Goal: Task Accomplishment & Management: Use online tool/utility

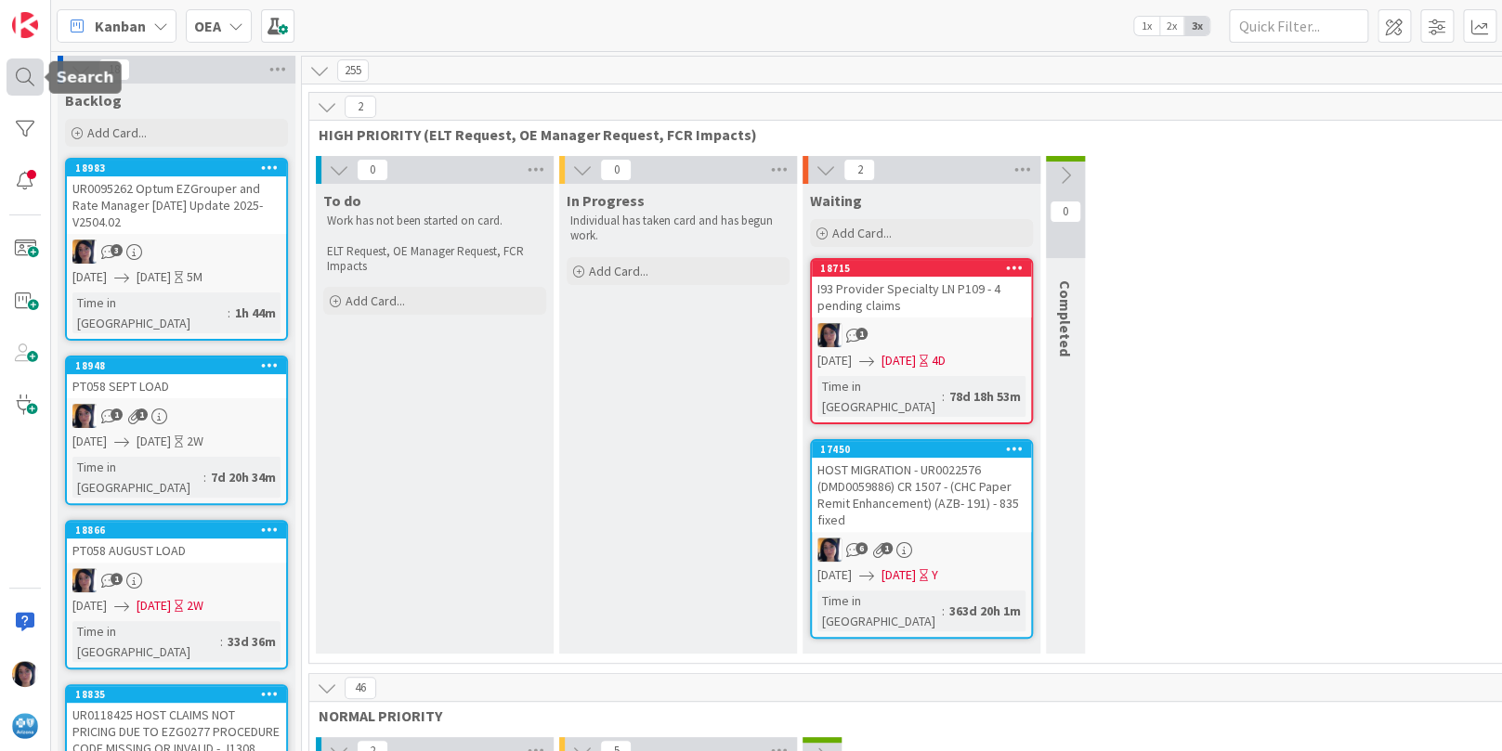
click at [21, 75] on div at bounding box center [25, 77] width 37 height 37
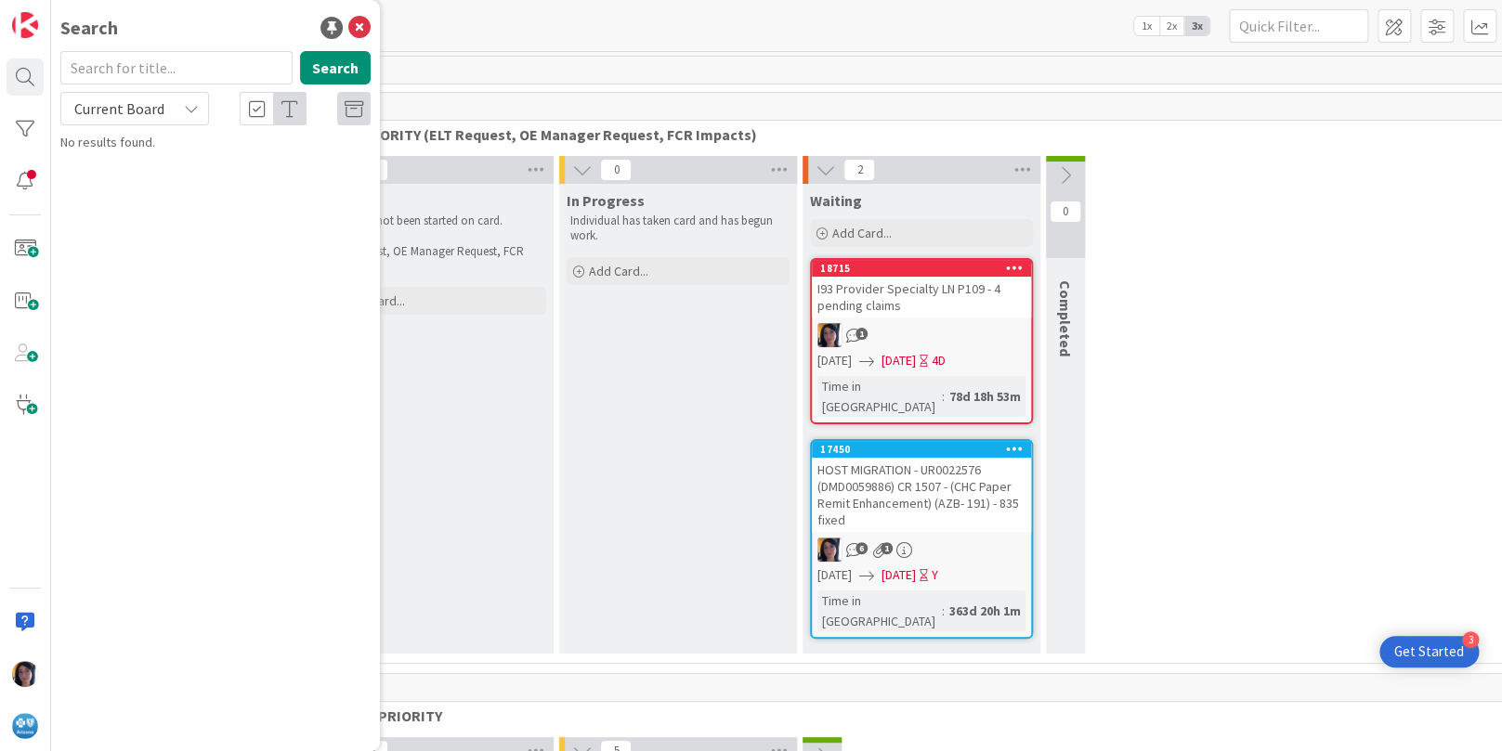
click at [126, 66] on input "text" at bounding box center [176, 67] width 232 height 33
type input "rli"
click at [103, 109] on span "Current Board" at bounding box center [119, 108] width 90 height 19
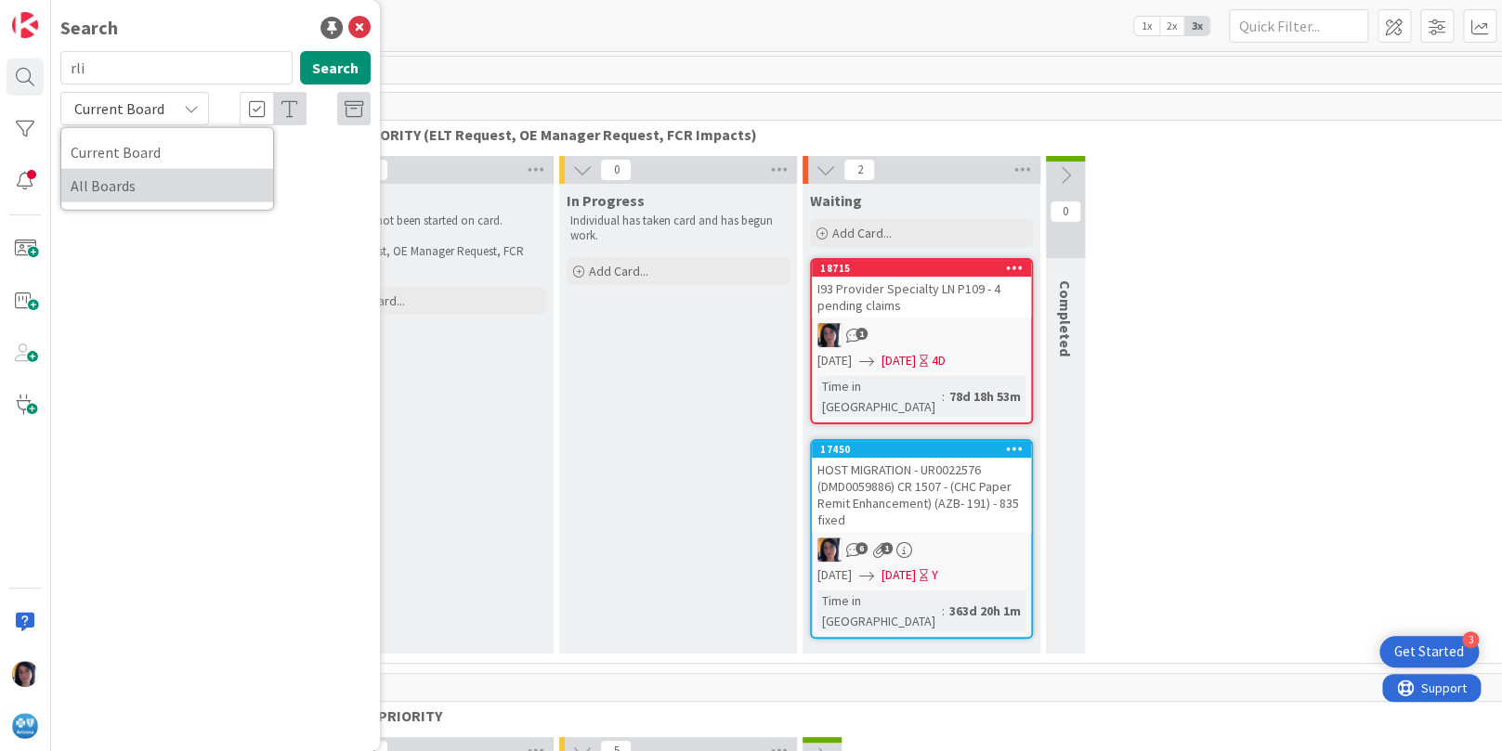
click at [108, 179] on span "All Boards" at bounding box center [167, 186] width 193 height 28
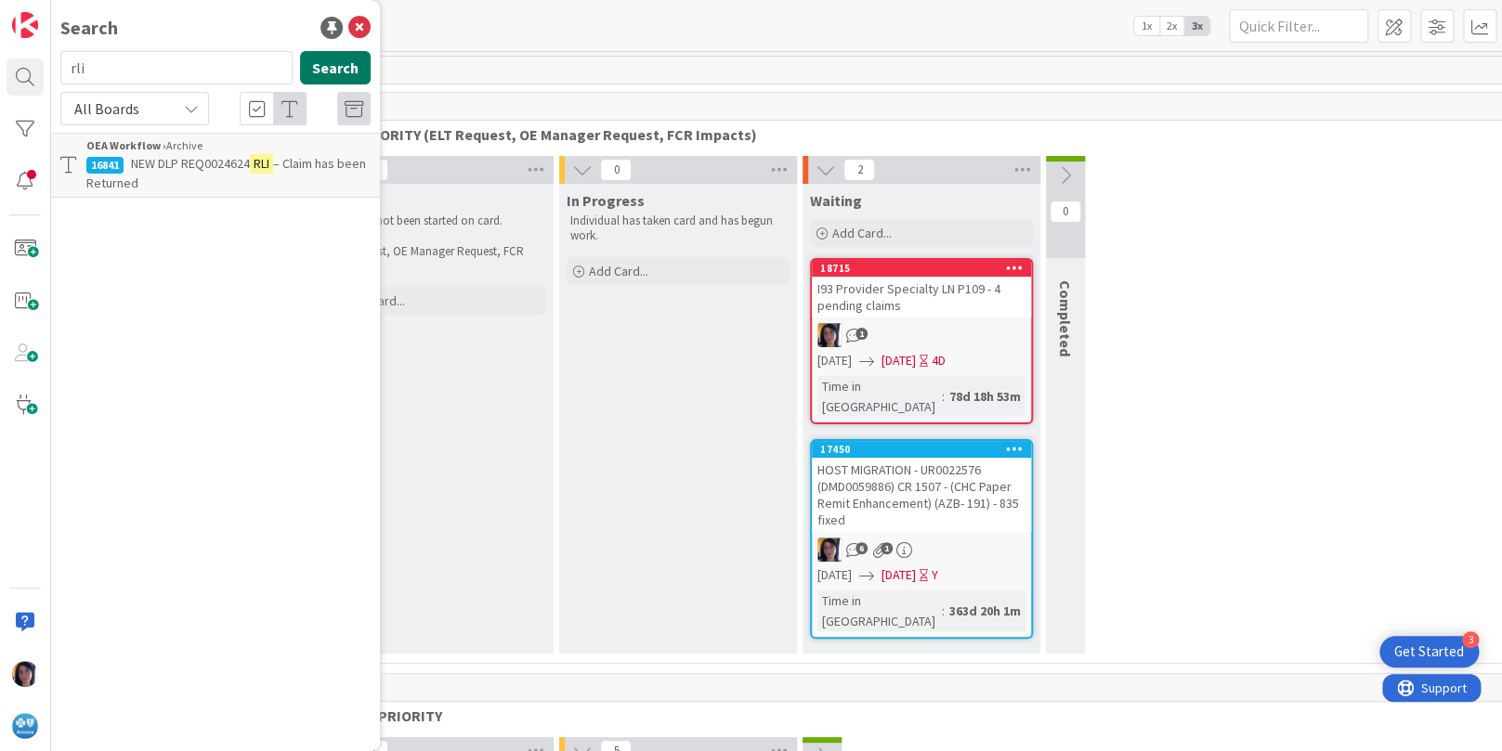
click at [320, 63] on button "Search" at bounding box center [335, 67] width 71 height 33
click at [198, 170] on span "NEW DLP REQ0024624" at bounding box center [190, 163] width 119 height 17
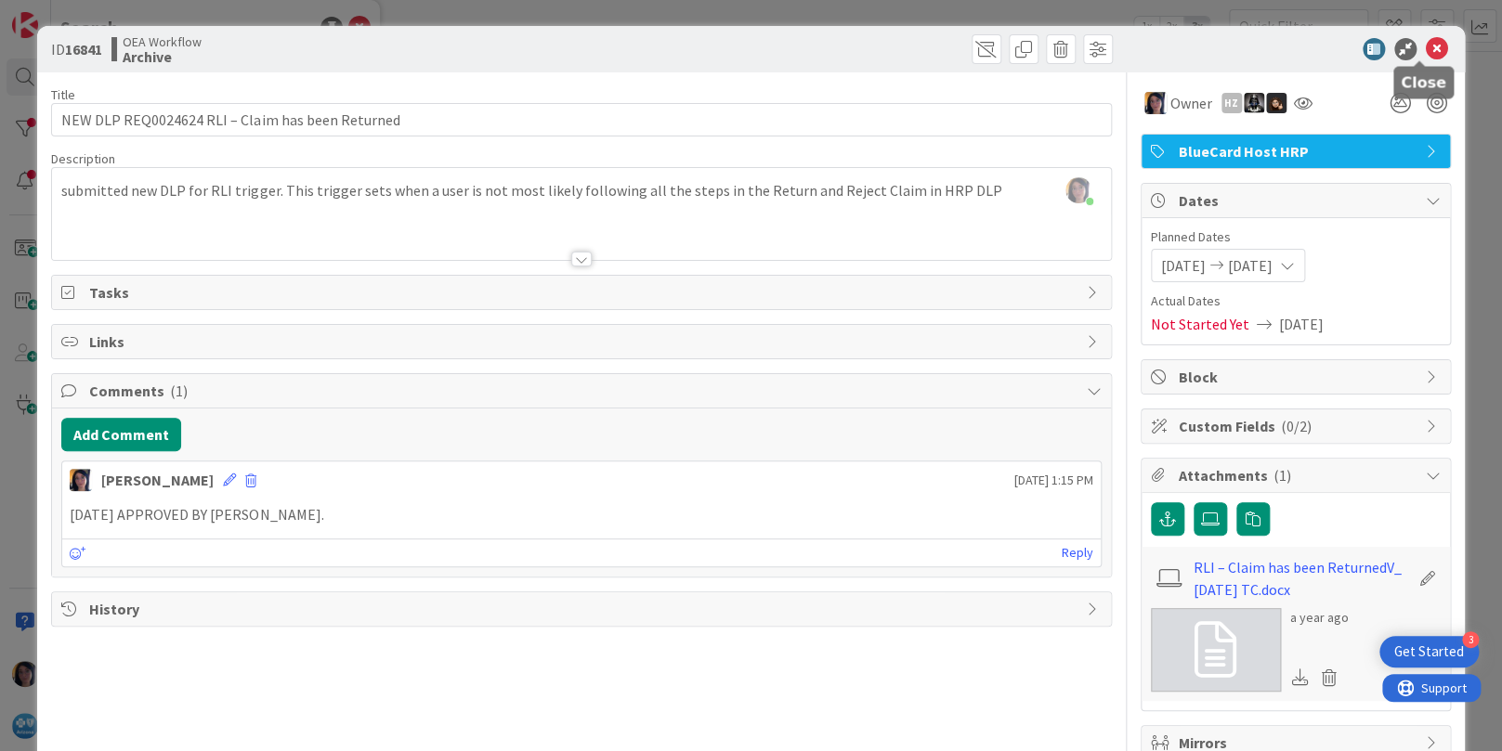
click at [1426, 44] on icon at bounding box center [1437, 49] width 22 height 22
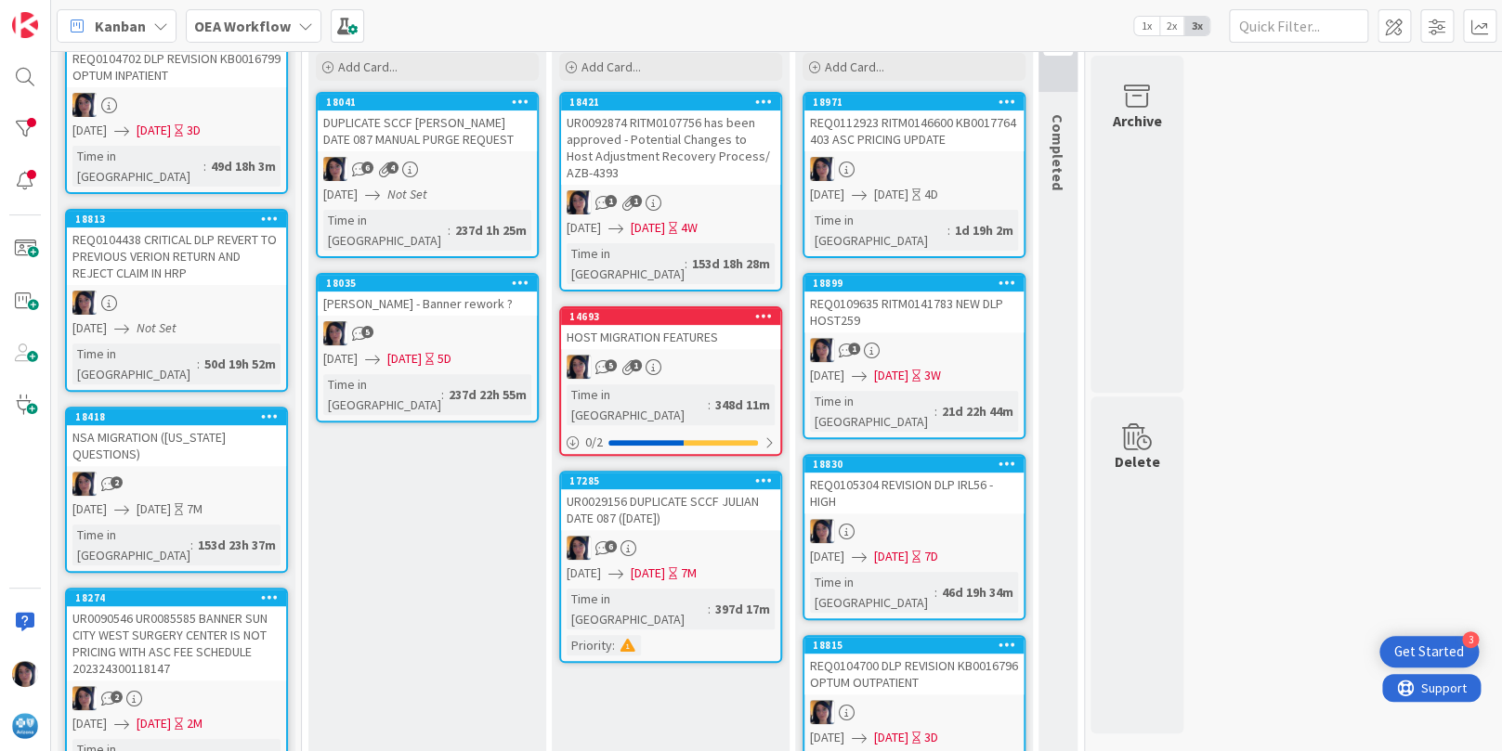
scroll to position [464, 0]
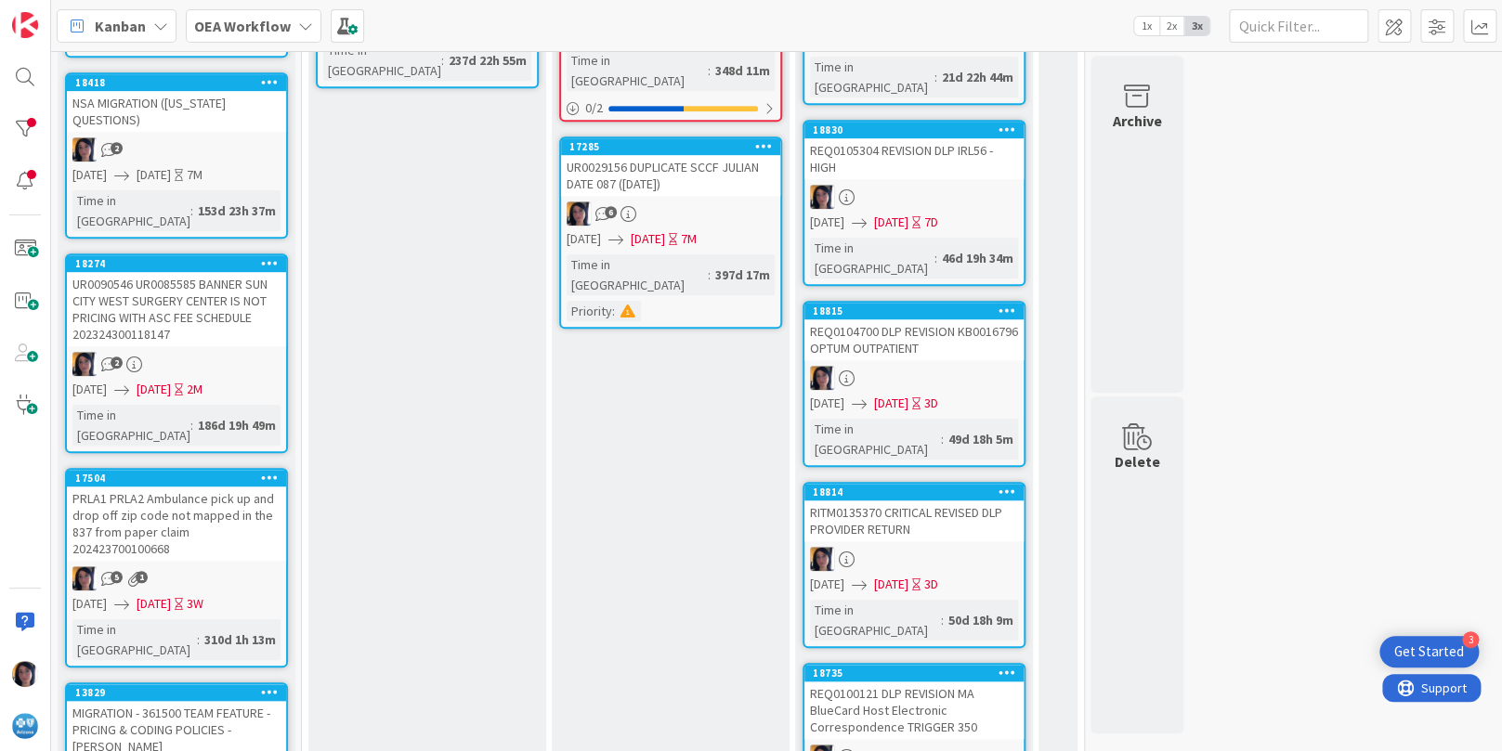
click at [227, 20] on b "OEA Workflow" at bounding box center [242, 26] width 97 height 19
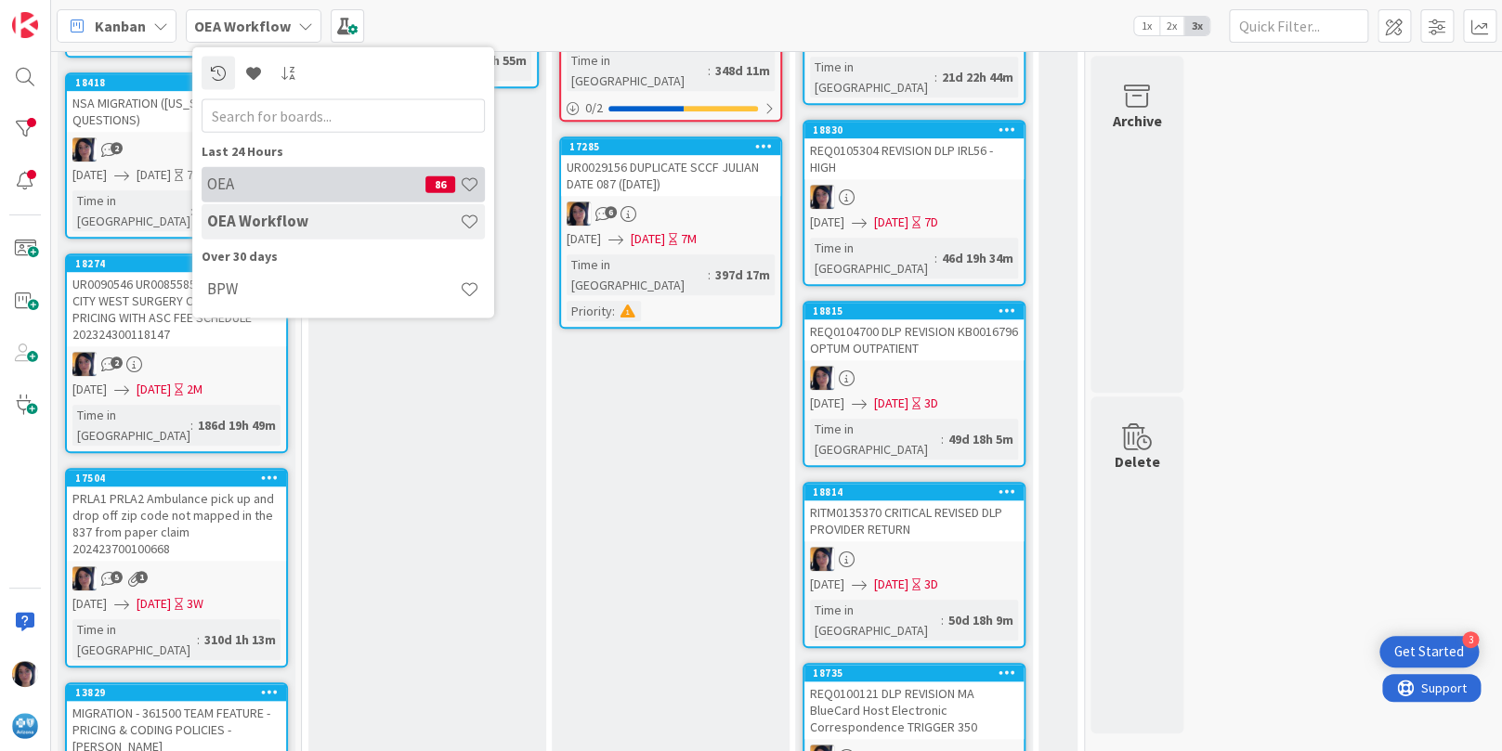
click at [220, 184] on h4 "OEA" at bounding box center [316, 184] width 218 height 19
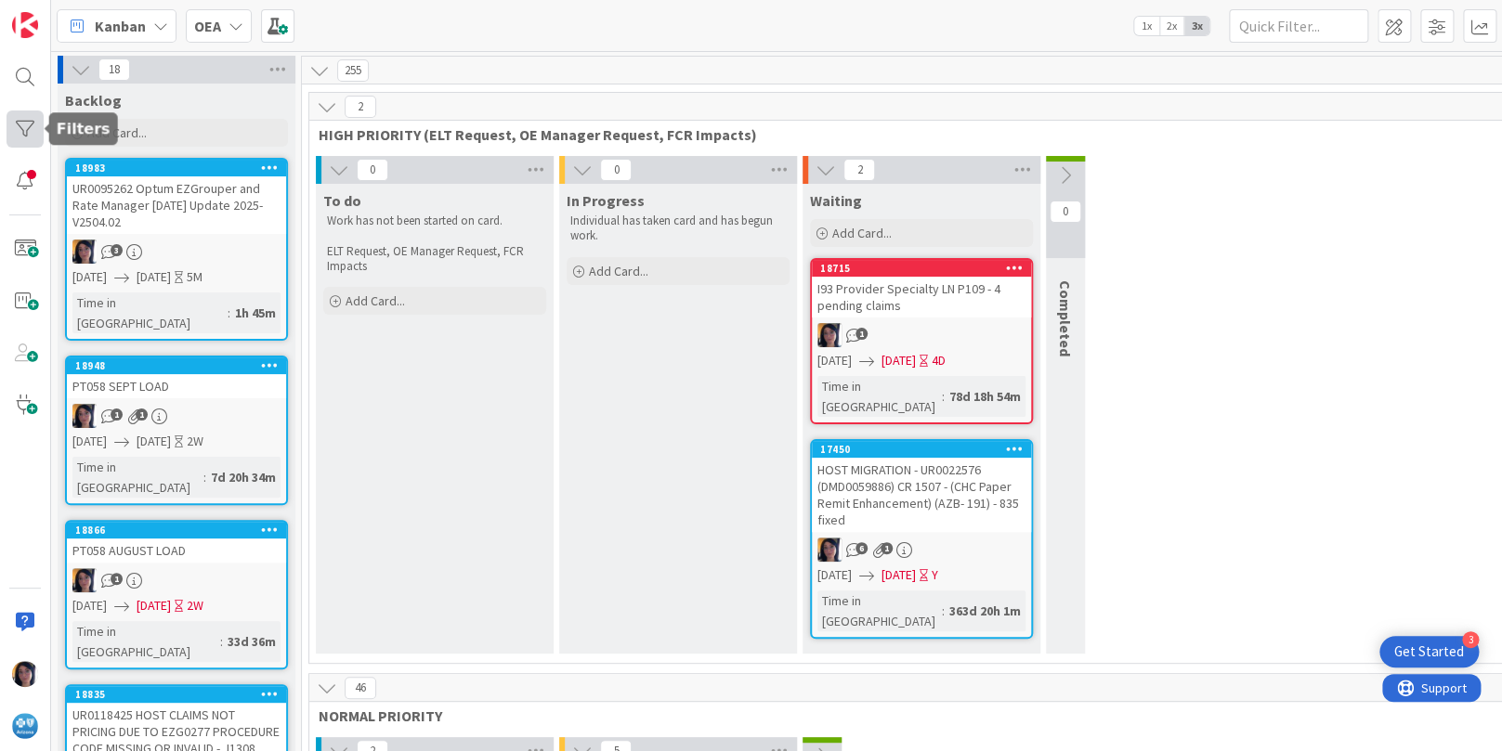
click at [24, 133] on div at bounding box center [25, 129] width 37 height 37
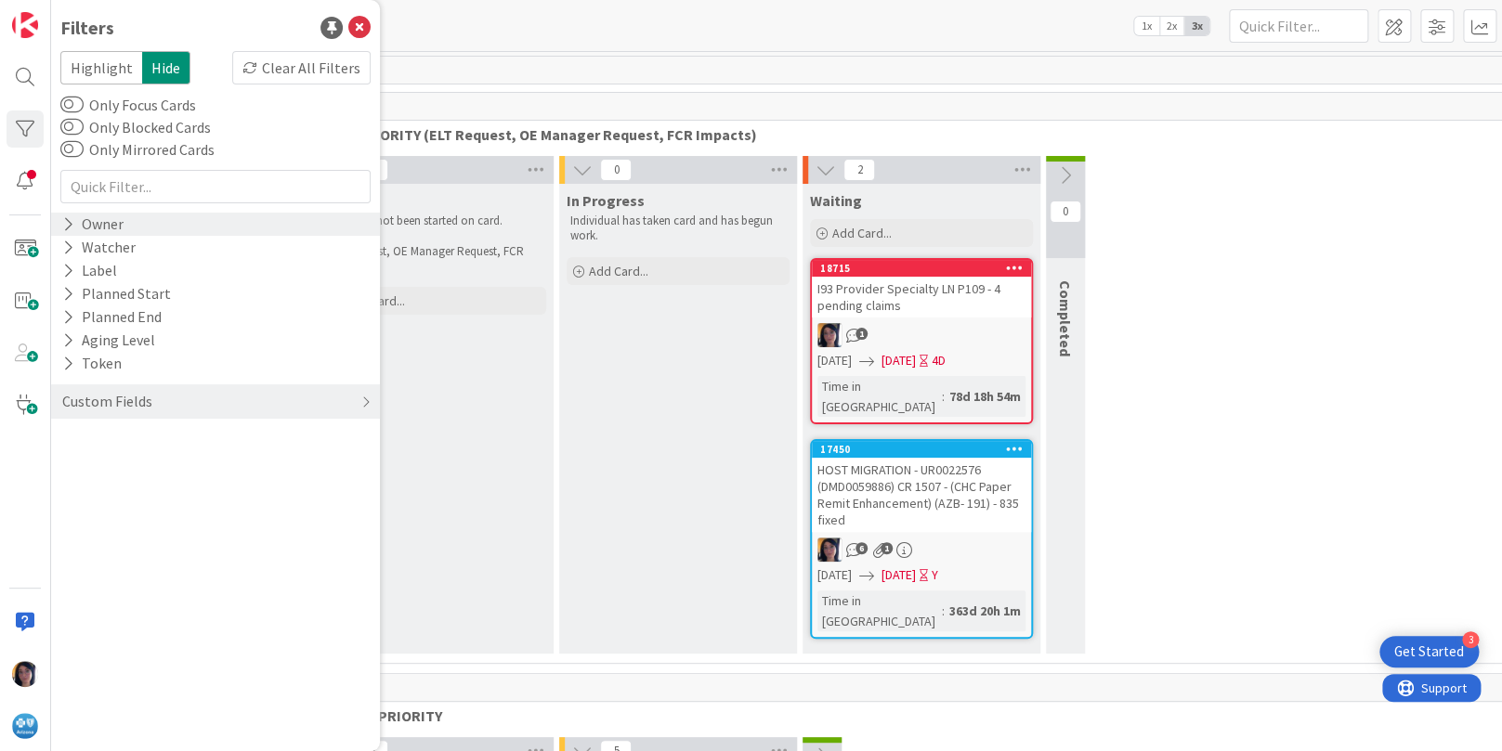
click at [96, 224] on div "Owner" at bounding box center [92, 224] width 65 height 23
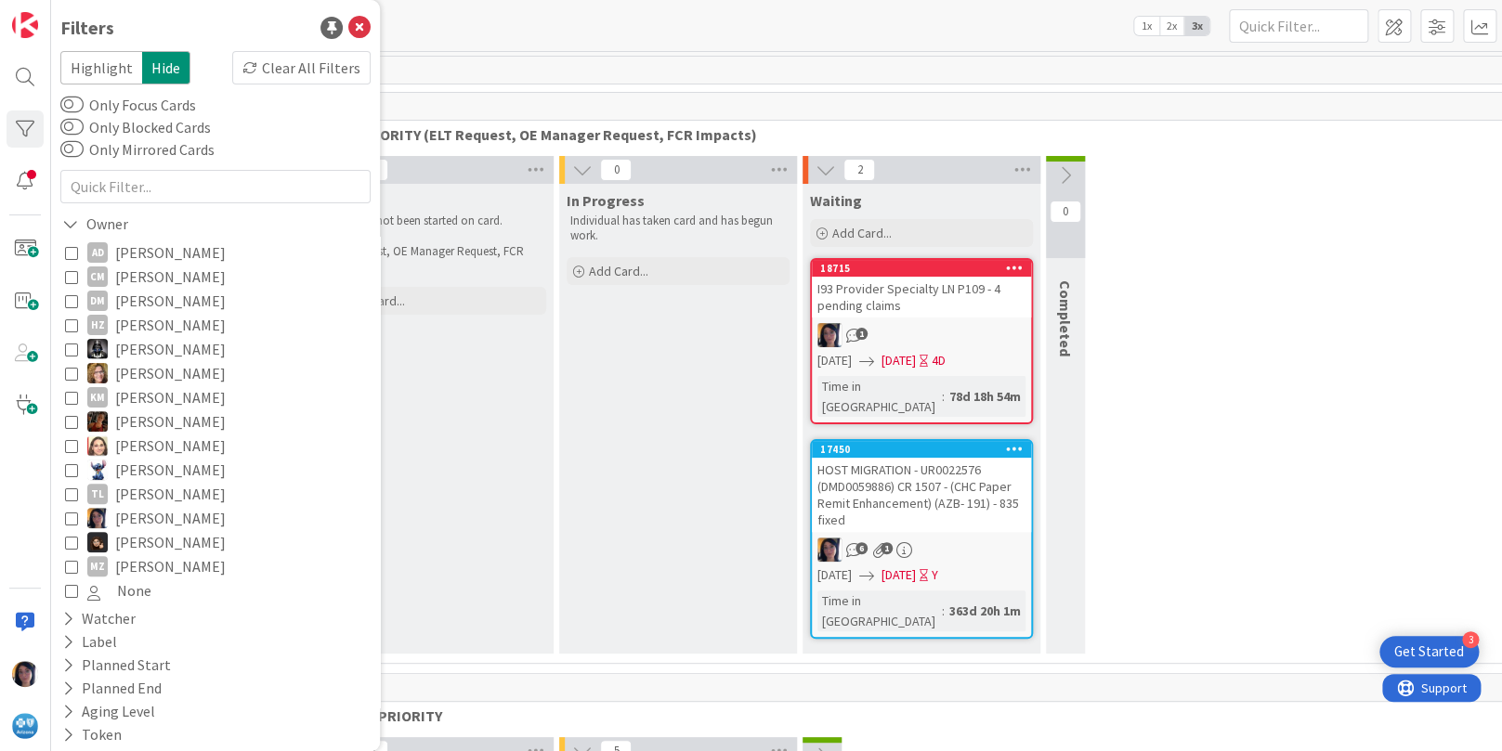
click at [117, 517] on span "[PERSON_NAME]" at bounding box center [170, 518] width 111 height 24
click at [1138, 207] on div "0 To do Work has not been started on card. ELT Request, OE Manager Request, FCR…" at bounding box center [921, 409] width 1217 height 507
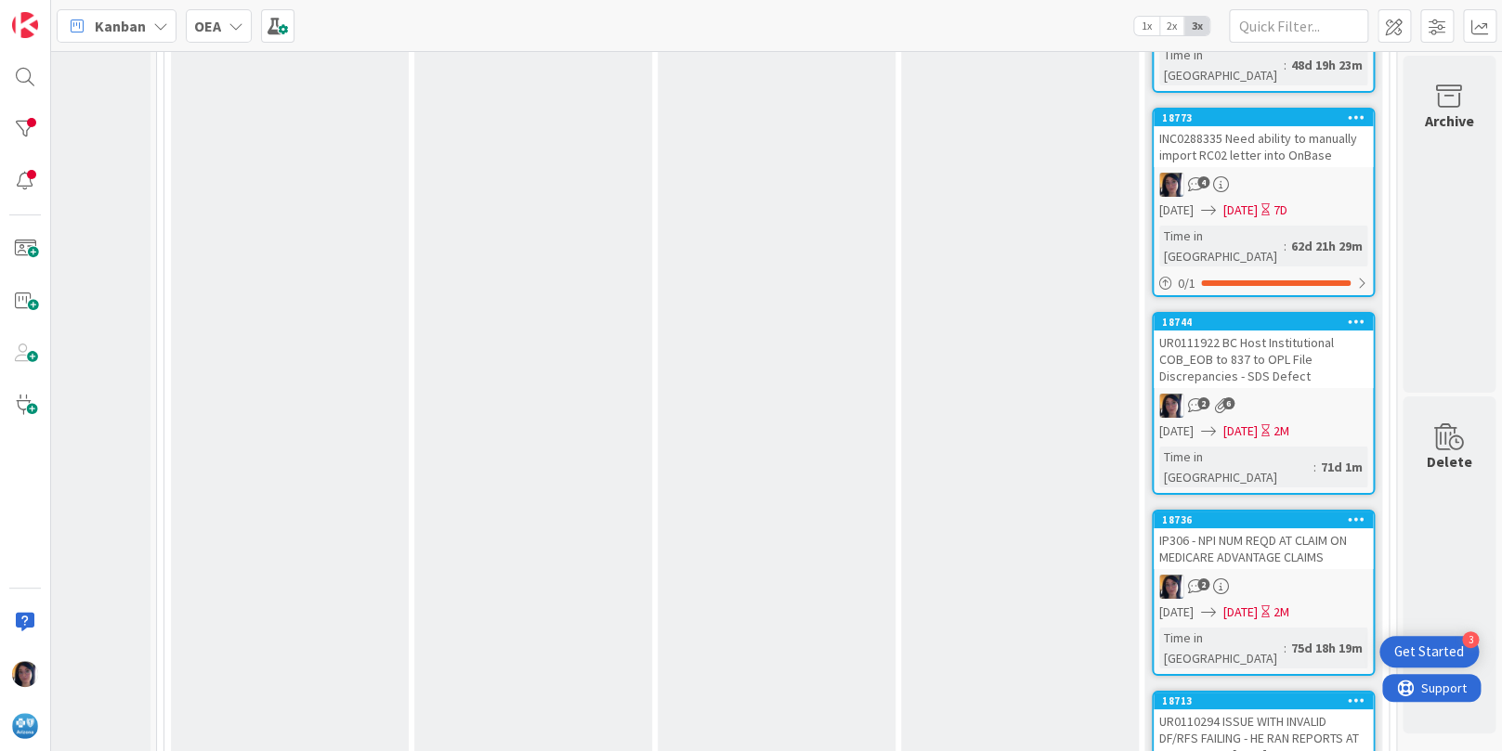
scroll to position [3135, 162]
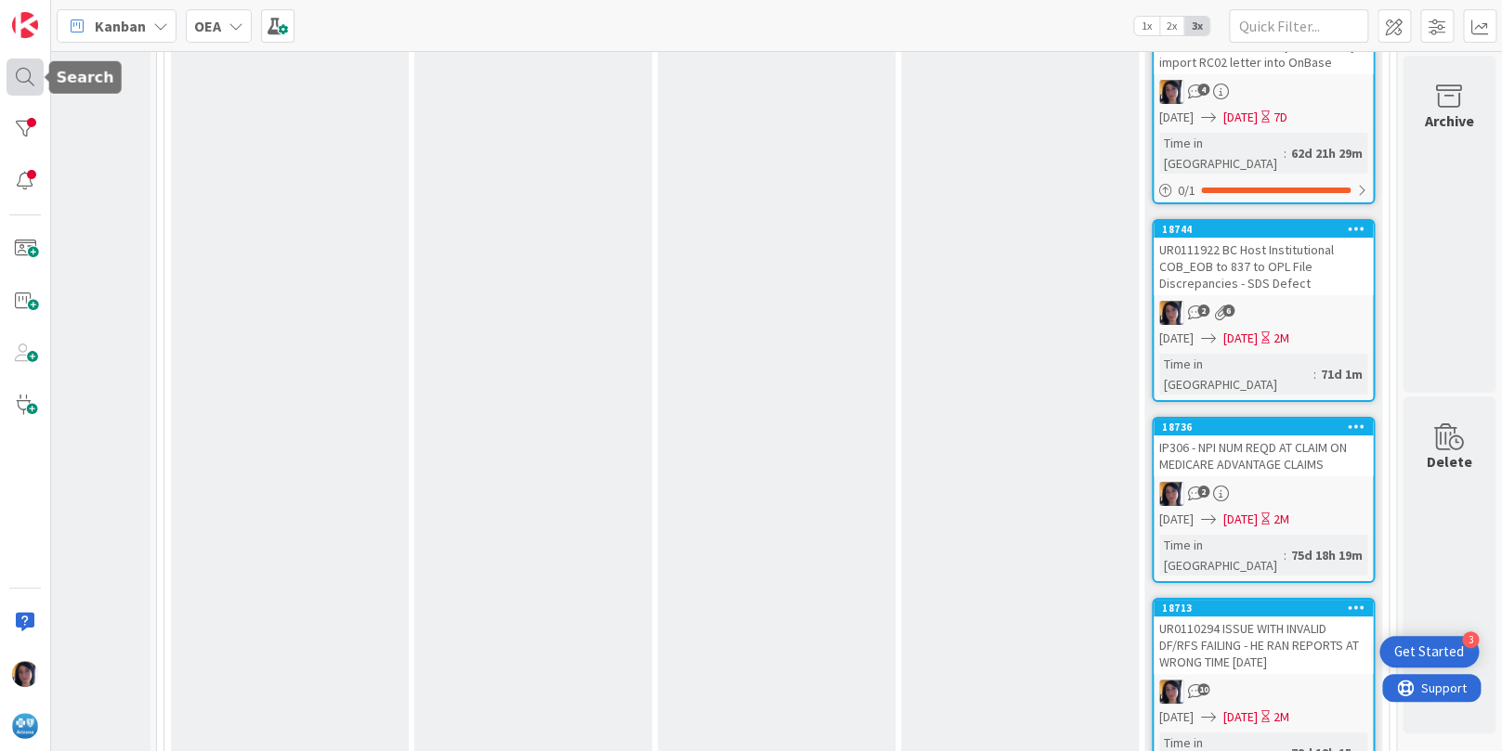
click at [20, 74] on div at bounding box center [25, 77] width 37 height 37
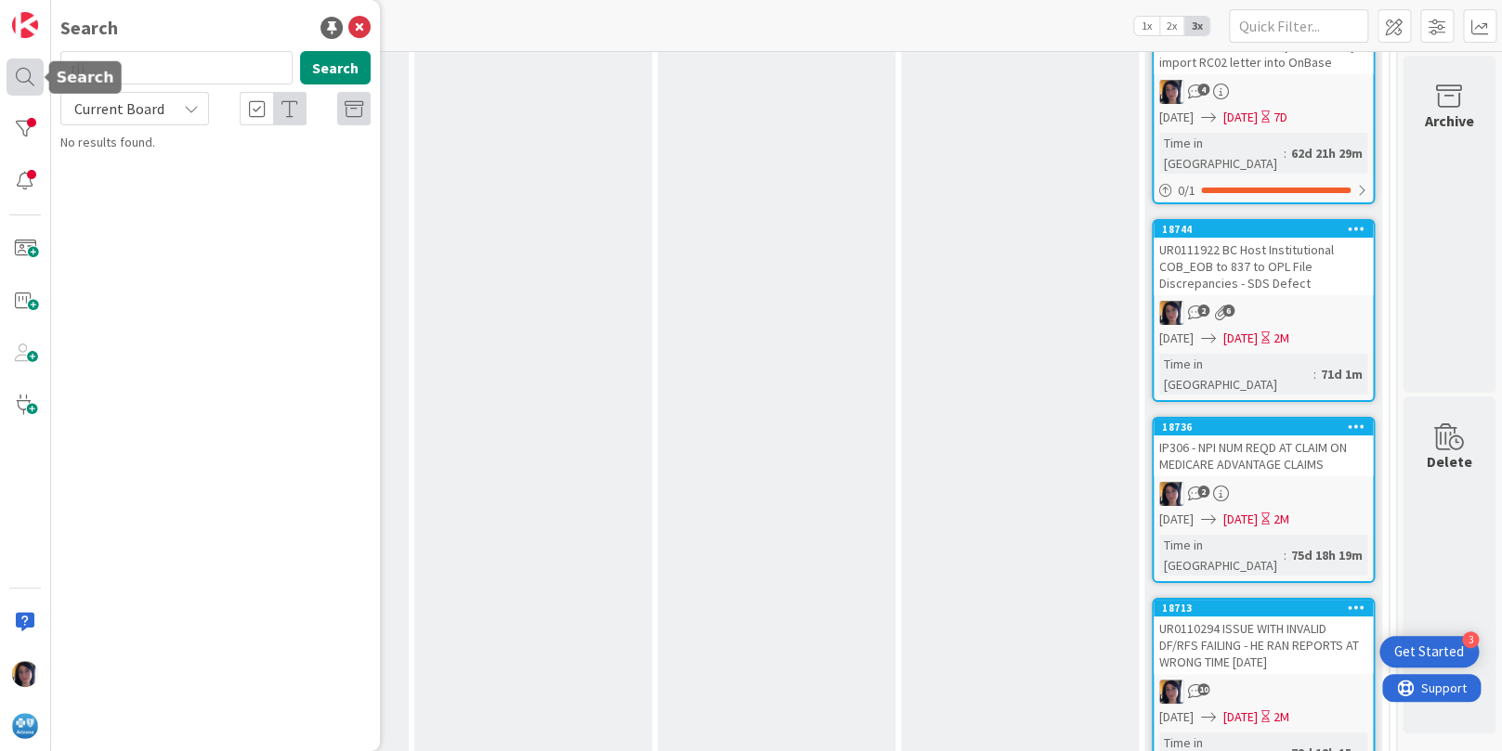
drag, startPoint x: 110, startPoint y: 70, endPoint x: 27, endPoint y: 69, distance: 82.7
click at [27, 69] on div "Search rli Search Current Board No results found." at bounding box center [25, 375] width 51 height 751
type input "UR0124494"
click at [326, 64] on button "Search" at bounding box center [335, 67] width 71 height 33
drag, startPoint x: 90, startPoint y: 110, endPoint x: 109, endPoint y: 124, distance: 23.8
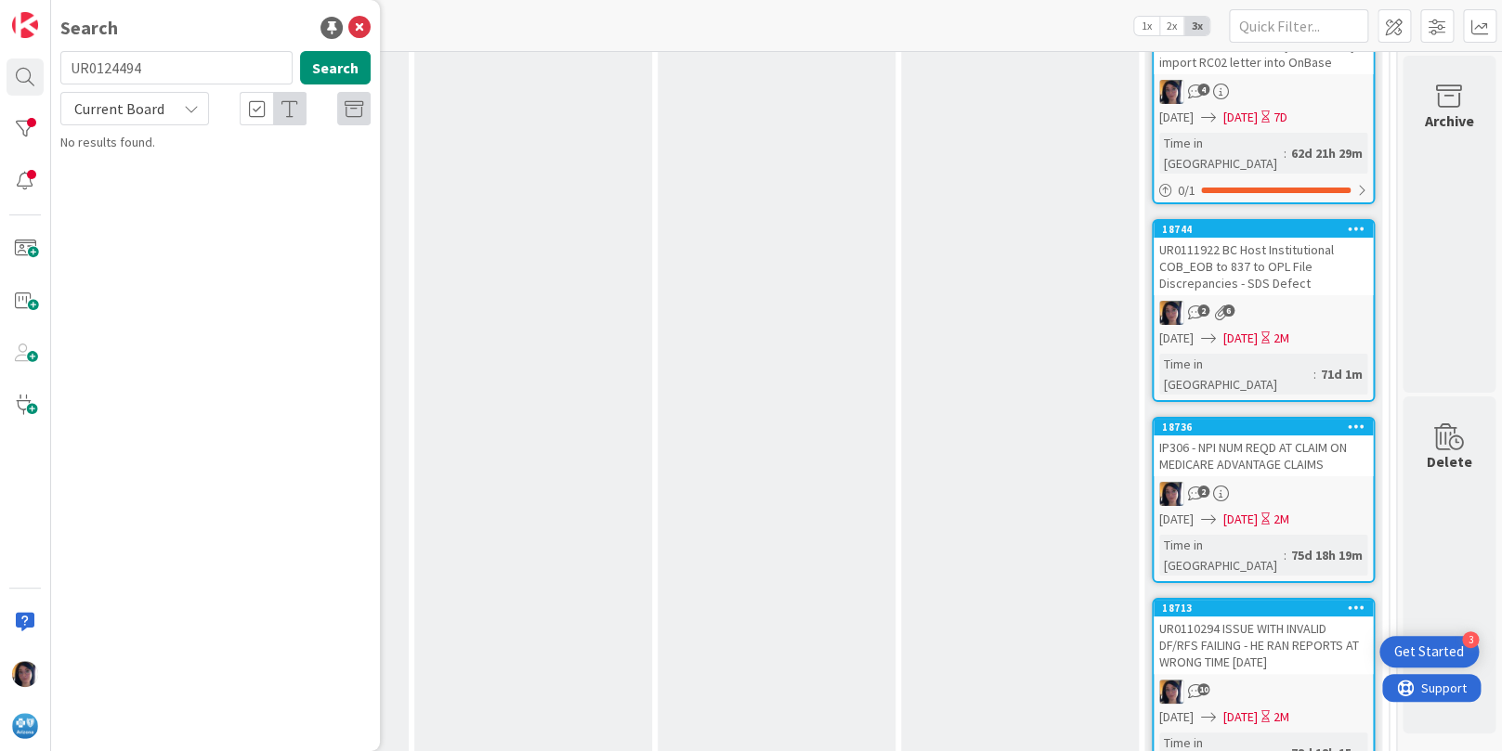
click at [91, 110] on span "Current Board" at bounding box center [119, 108] width 90 height 19
drag, startPoint x: 105, startPoint y: 181, endPoint x: 157, endPoint y: 159, distance: 56.6
click at [104, 181] on span "All Boards" at bounding box center [167, 186] width 193 height 28
click at [325, 73] on button "Search" at bounding box center [335, 67] width 71 height 33
click at [34, 248] on span at bounding box center [25, 248] width 37 height 37
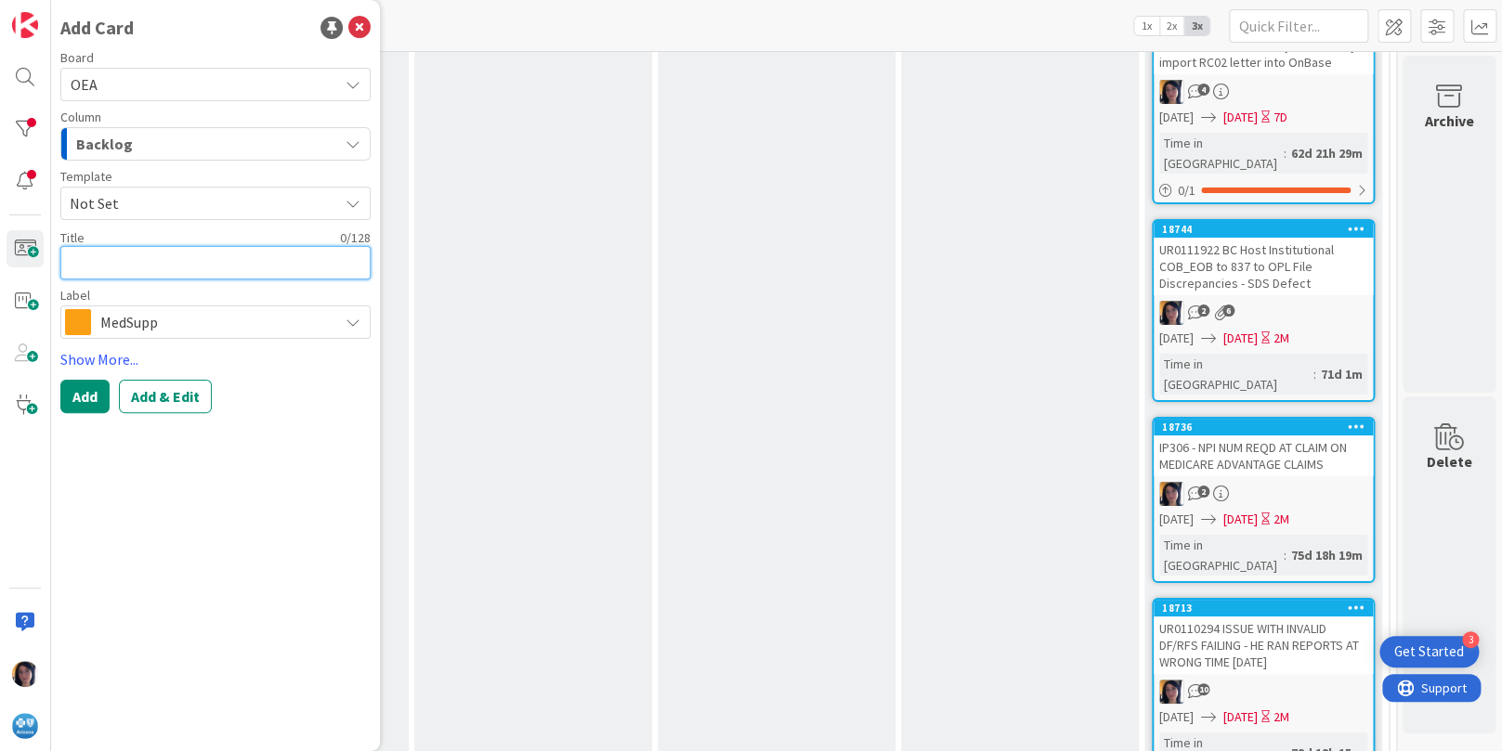
click at [151, 261] on textarea at bounding box center [215, 262] width 310 height 33
paste textarea "Host Trigger RLI requires to be moved to a new default workbasket"
type textarea "x"
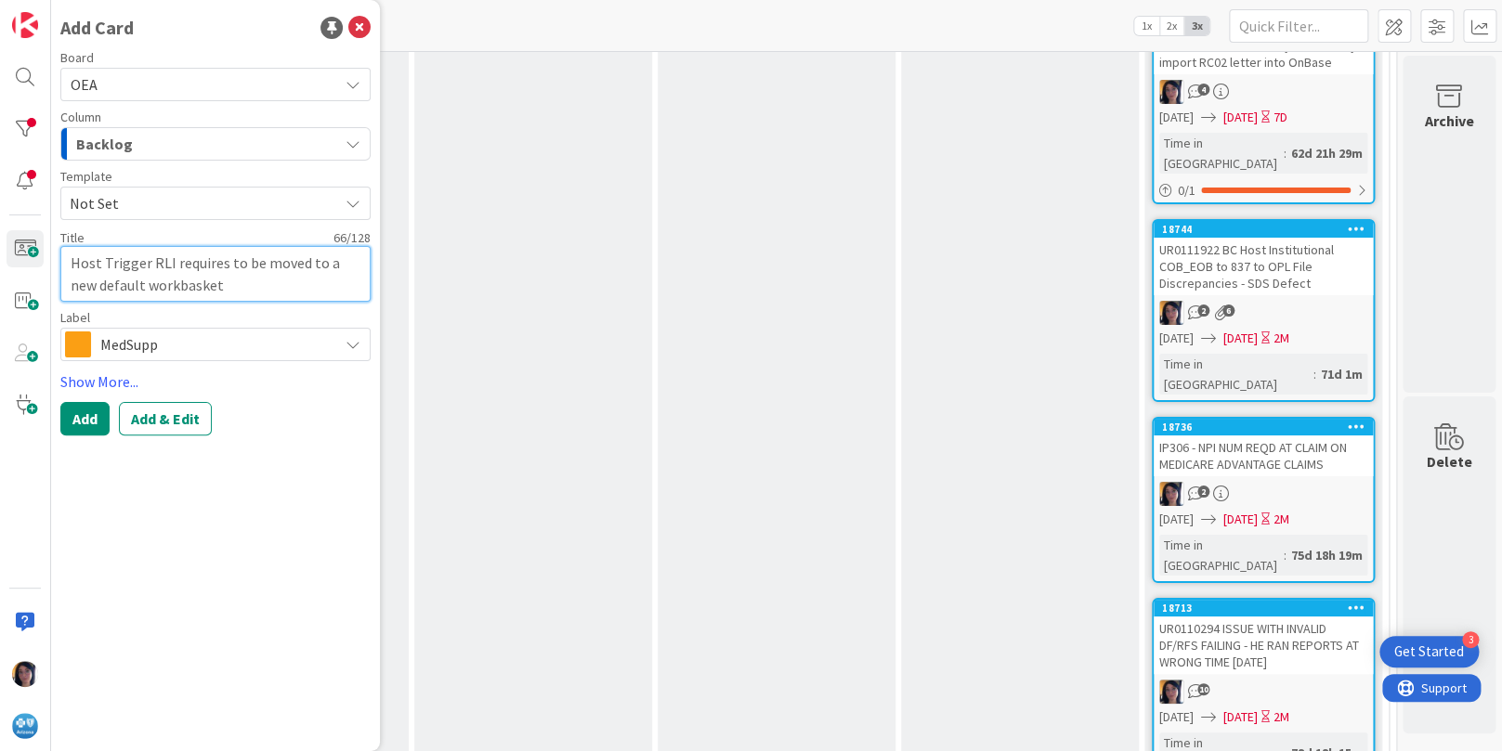
type textarea "Host Trigger RLI requires to be moved to a new default workbasket"
click at [71, 257] on textarea "Host Trigger RLI requires to be moved to a new default workbasket" at bounding box center [215, 274] width 310 height 56
paste textarea "UR0124494"
type textarea "x"
type textarea "UR0124494Host Trigger RLI requires to be moved to a new default workbasket"
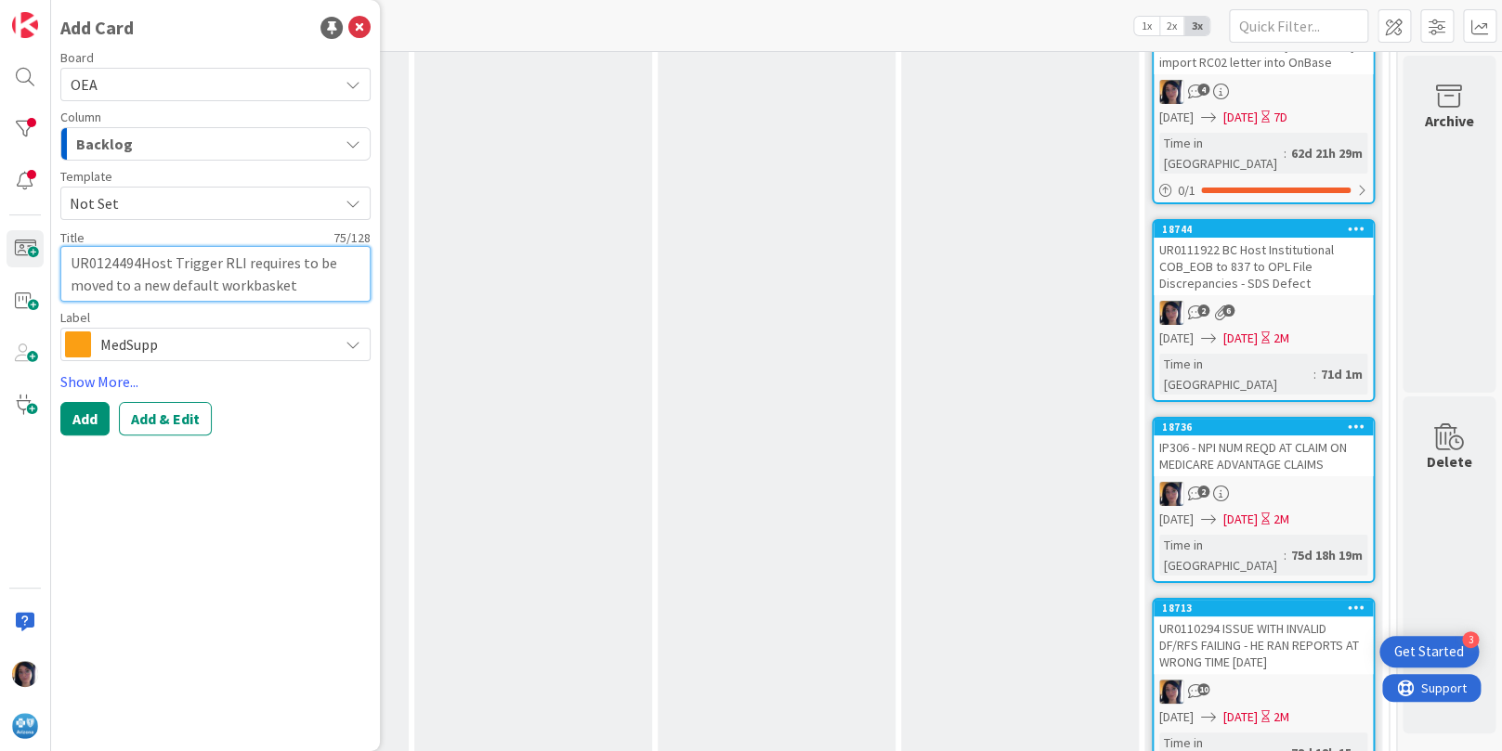
type textarea "x"
type textarea "UR0124494 Host Trigger RLI requires to be moved to a new default workbasket"
click at [150, 337] on span "MedSupp" at bounding box center [214, 345] width 229 height 26
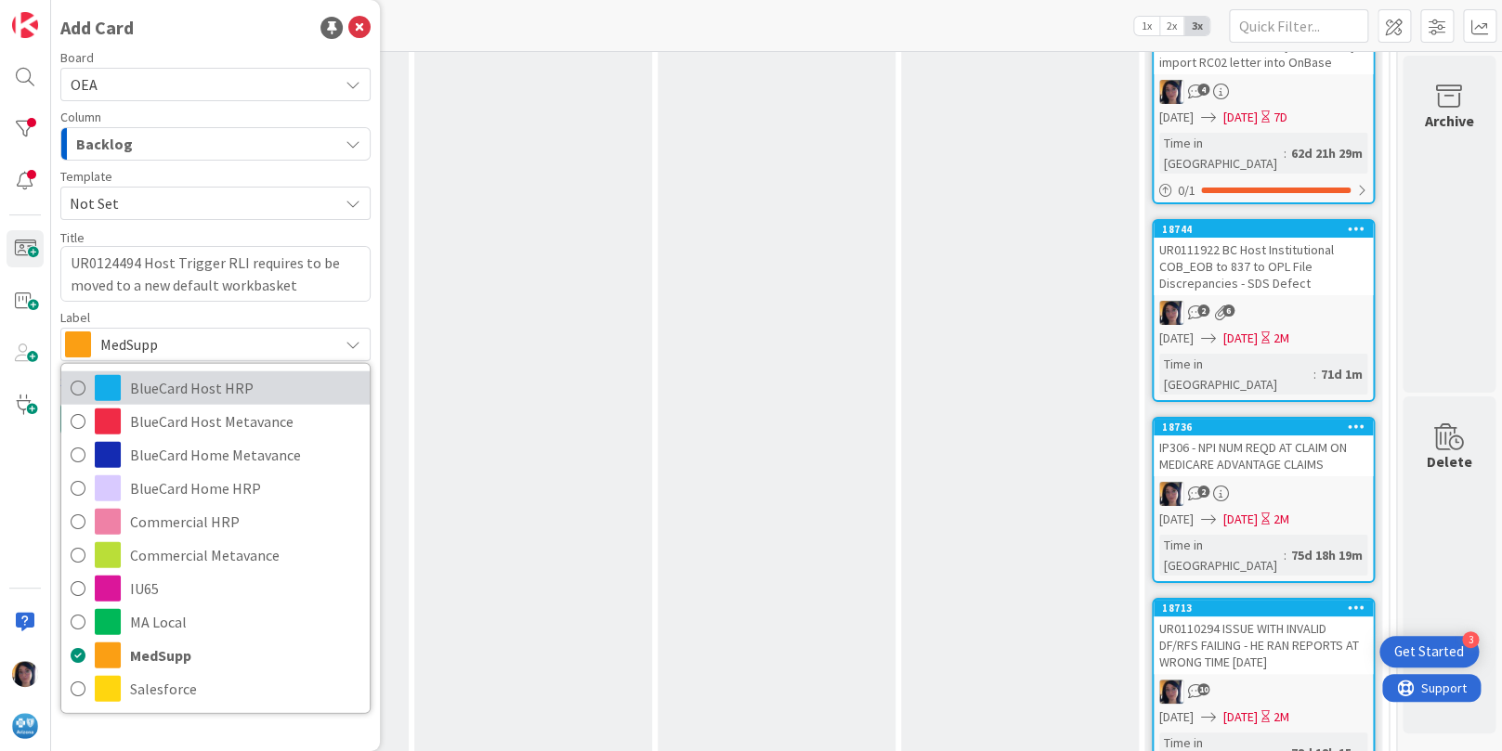
click at [161, 383] on span "BlueCard Host HRP" at bounding box center [245, 387] width 230 height 28
type textarea "x"
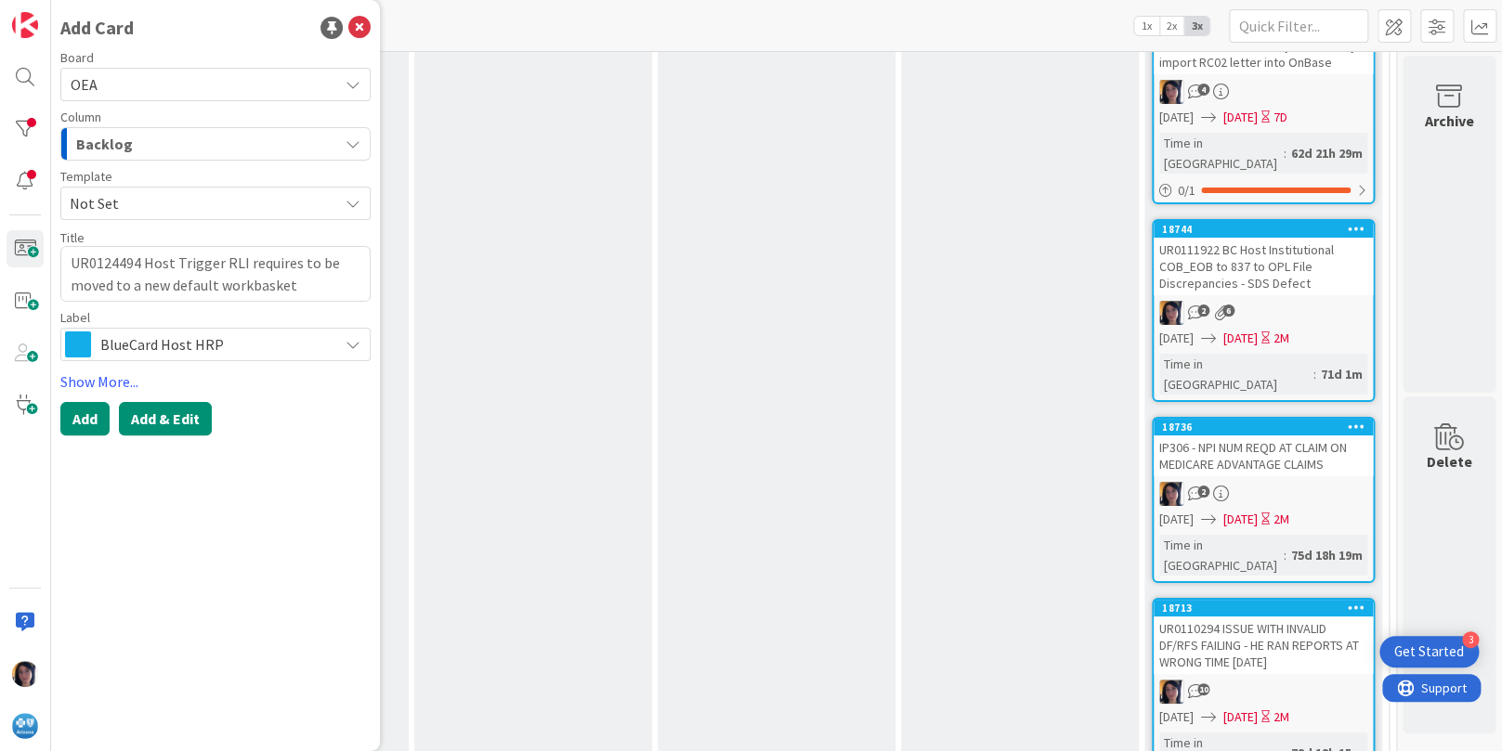
click at [165, 424] on button "Add & Edit" at bounding box center [165, 418] width 93 height 33
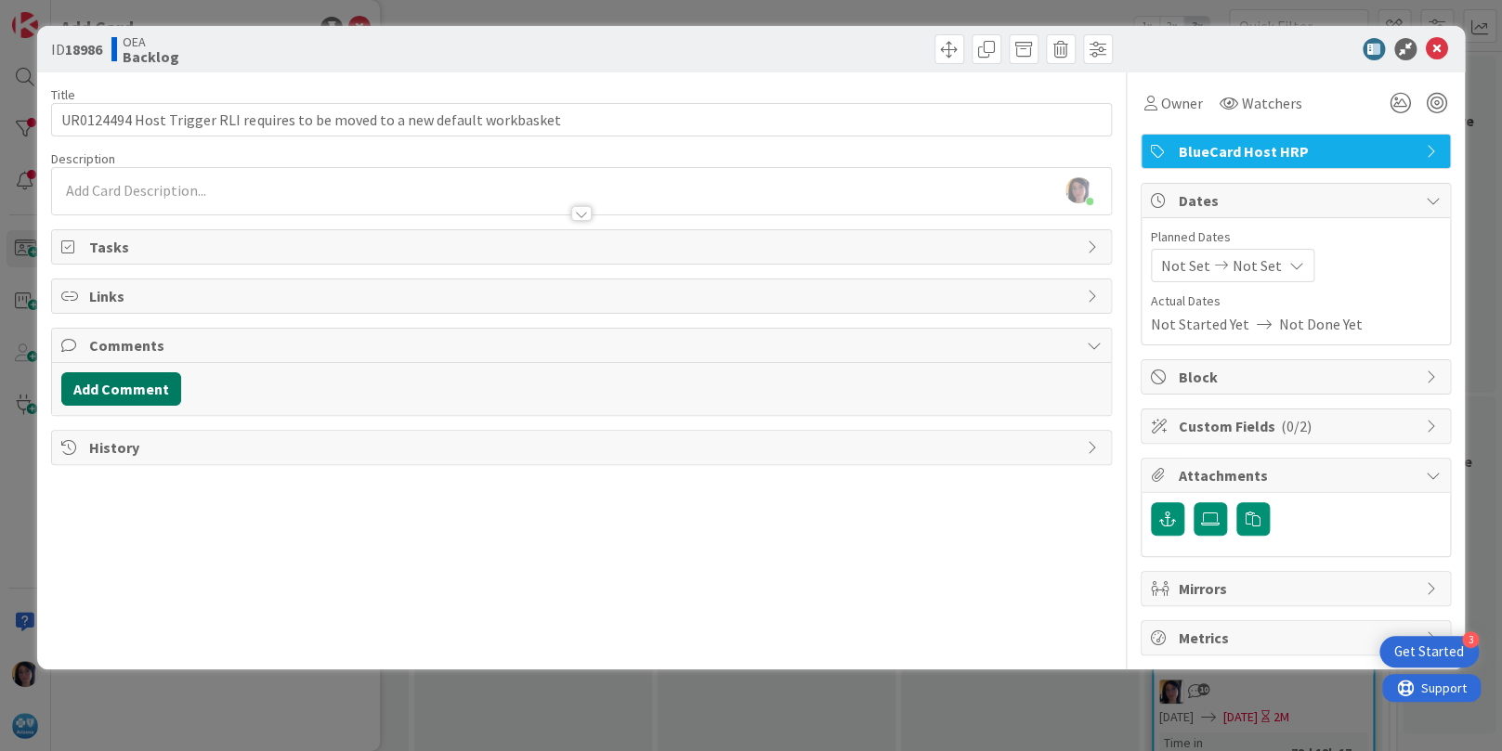
click at [124, 389] on button "Add Comment" at bounding box center [121, 388] width 120 height 33
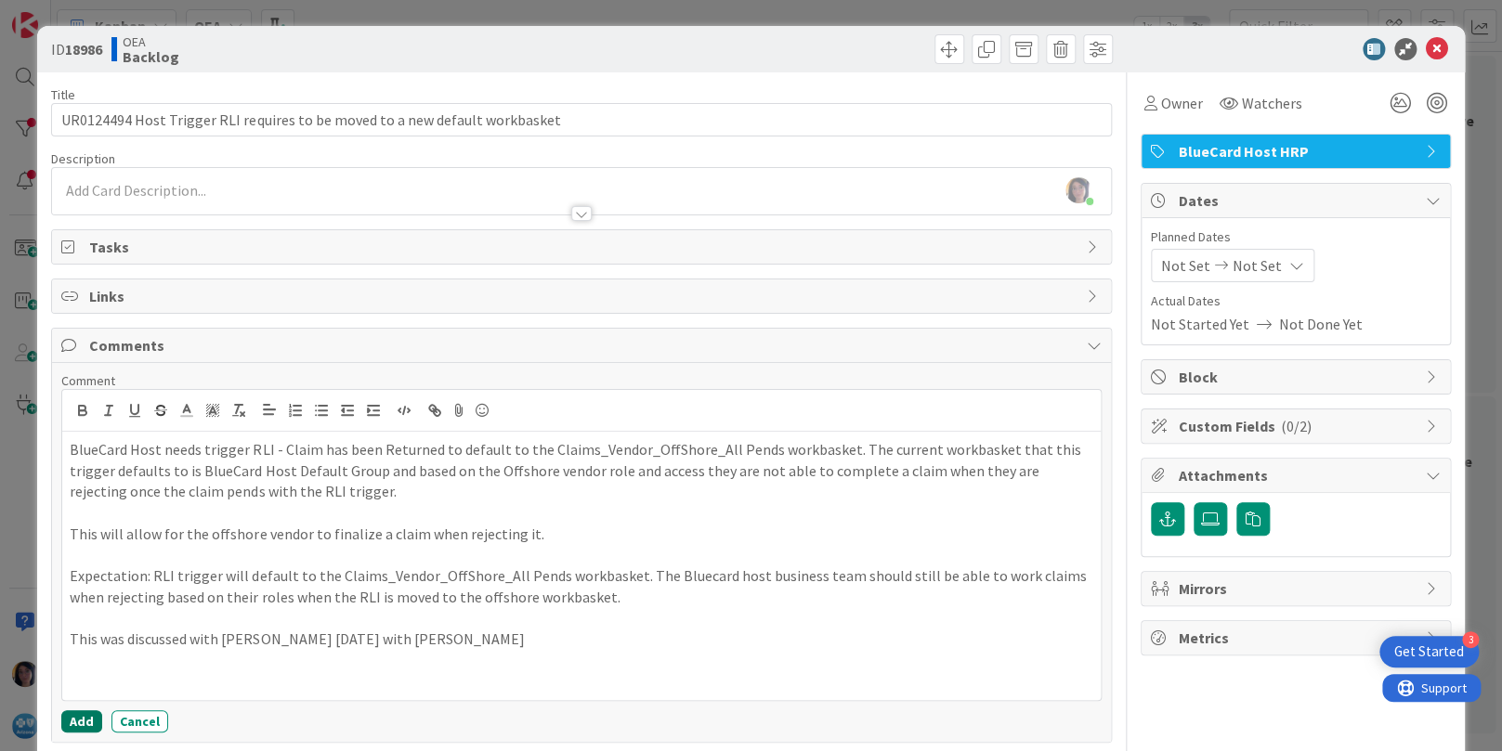
click at [85, 723] on button "Add" at bounding box center [81, 722] width 41 height 22
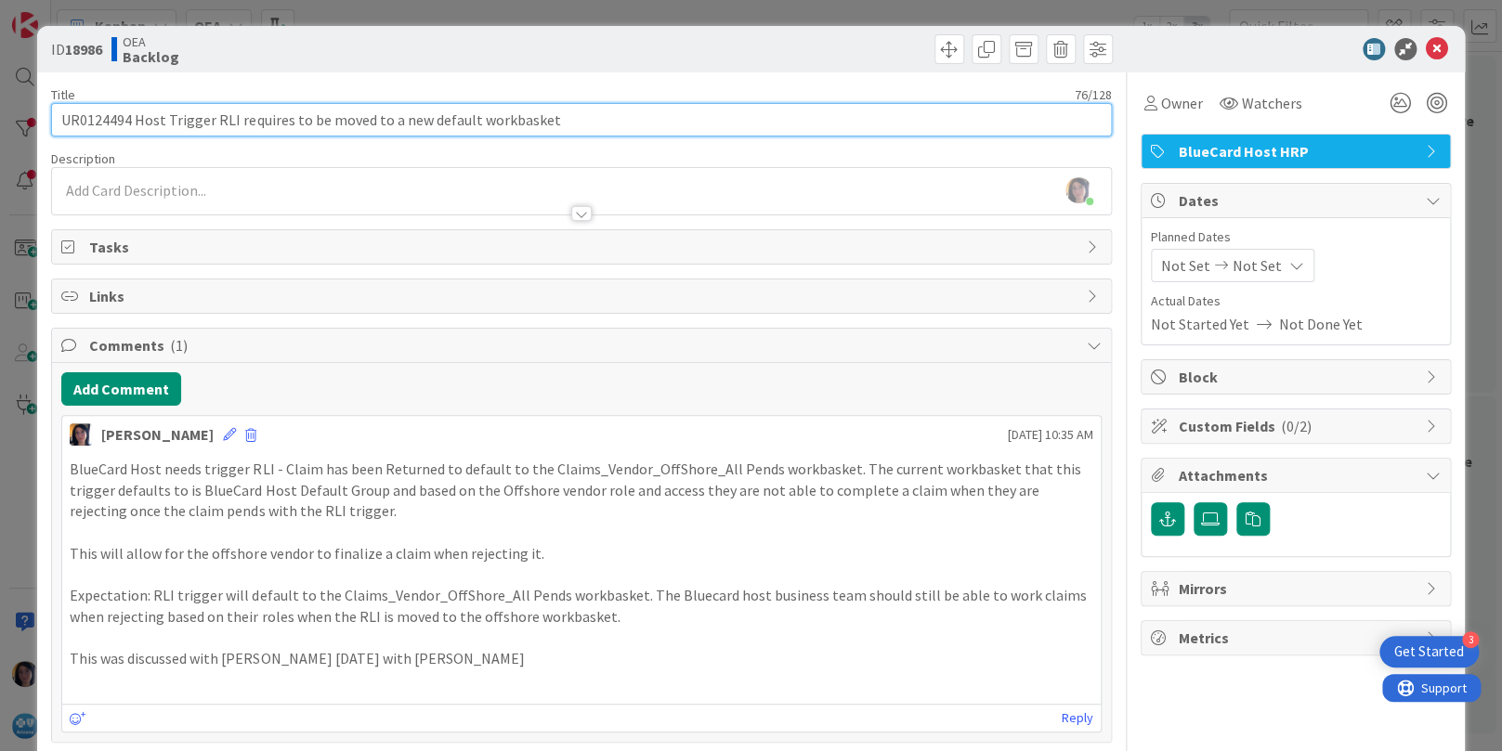
click at [59, 120] on input "UR0124494 Host Trigger RLI requires to be moved to a new default workbasket" at bounding box center [581, 119] width 1060 height 33
paste input "UR0124743"
type input "UR0124743 UR0124494 Host Trigger RLI requires to be moved to a new default work…"
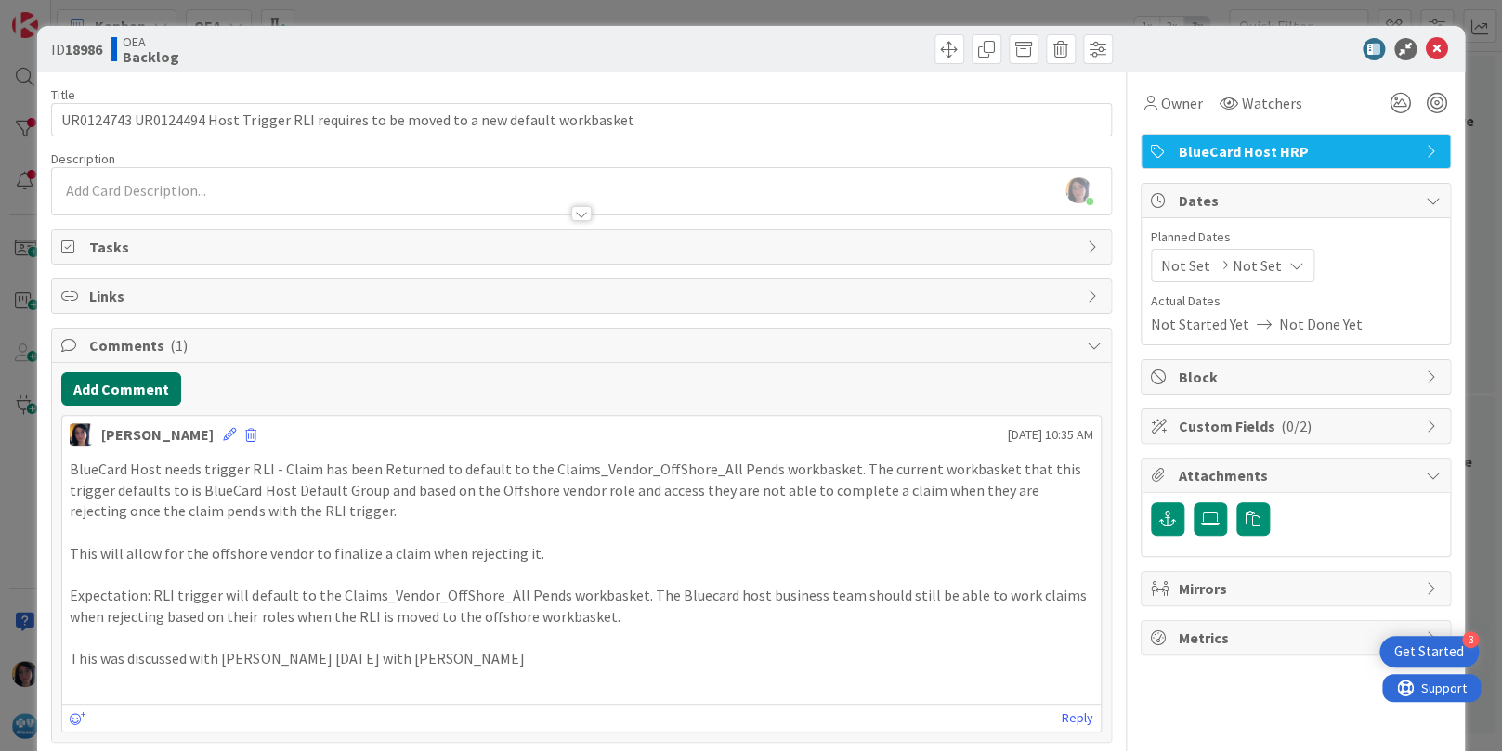
click at [137, 390] on button "Add Comment" at bounding box center [121, 388] width 120 height 33
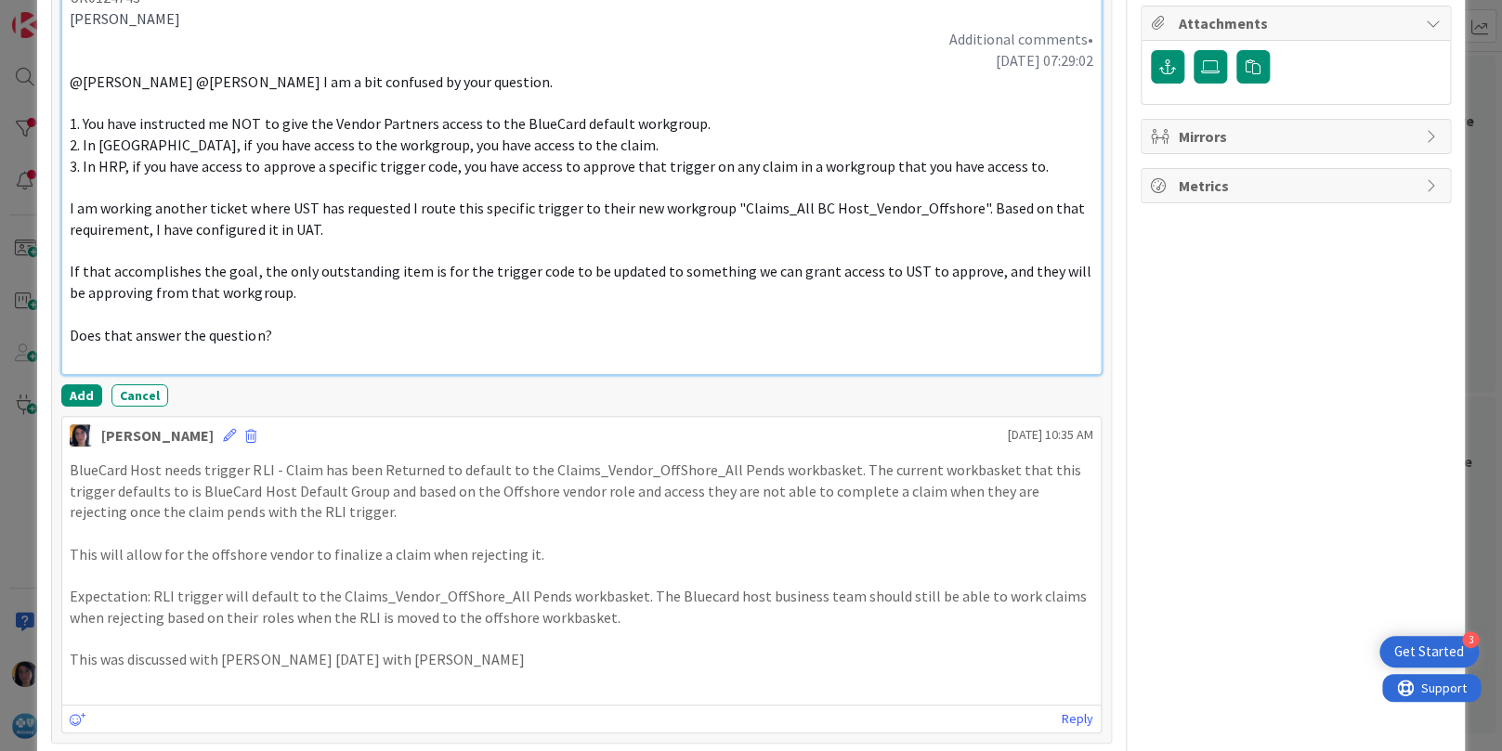
scroll to position [529, 0]
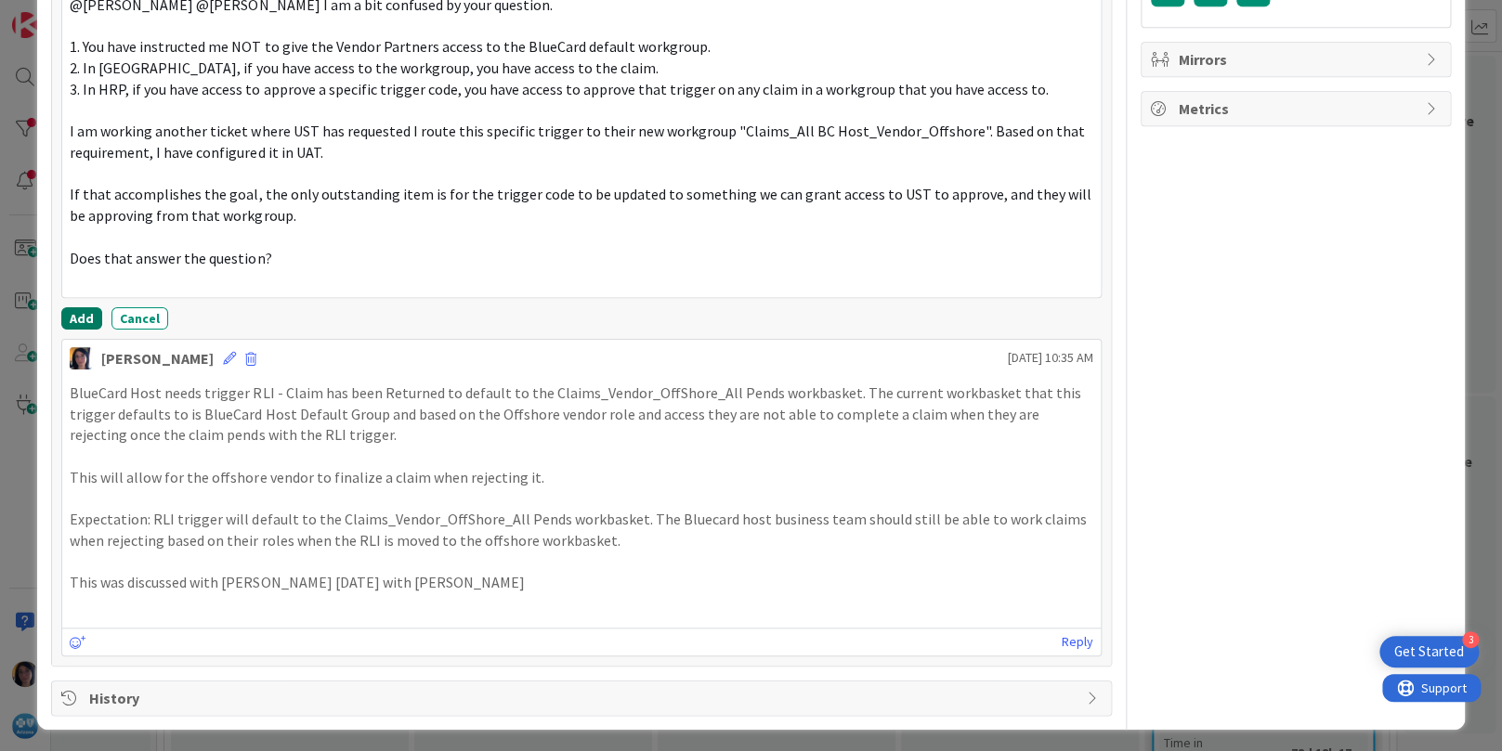
click at [85, 308] on button "Add" at bounding box center [81, 318] width 41 height 22
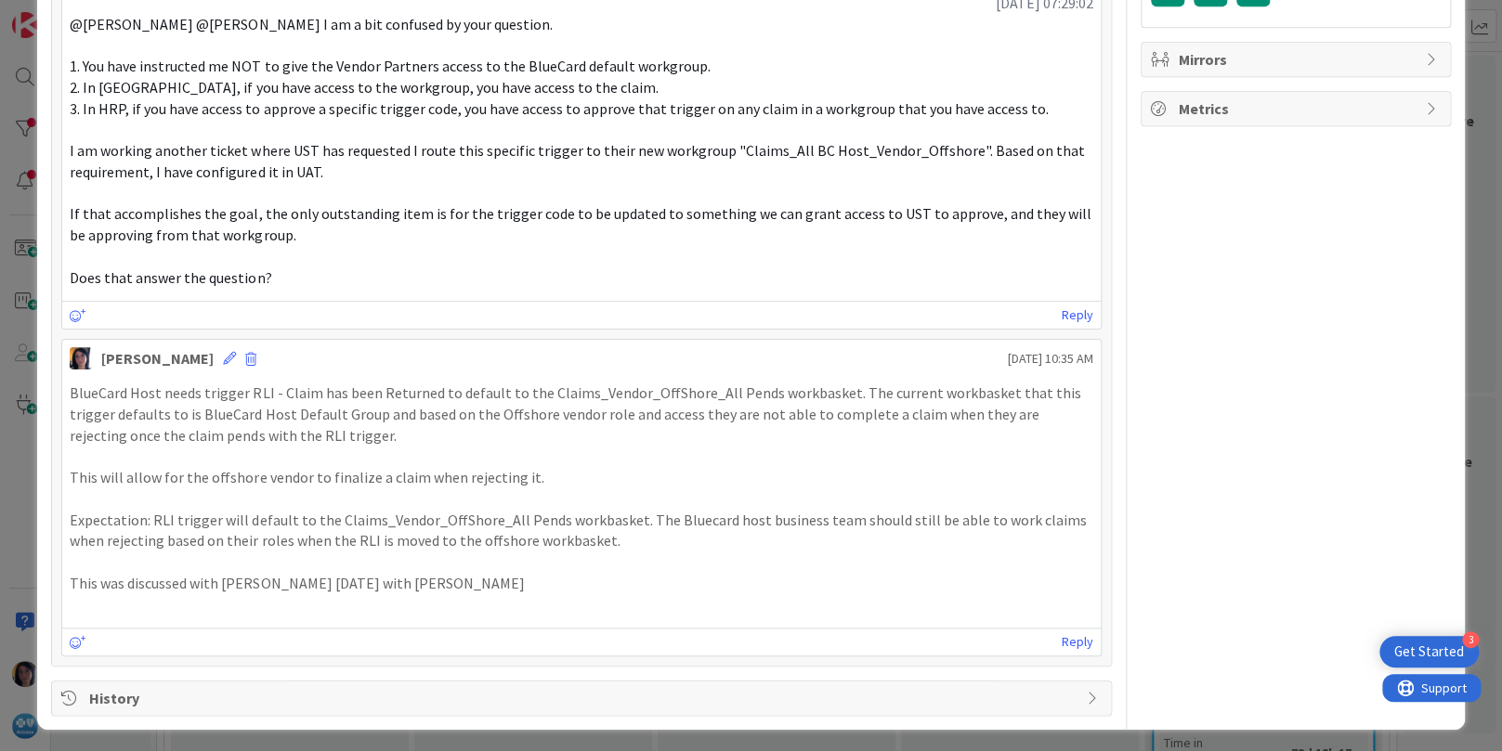
scroll to position [65, 0]
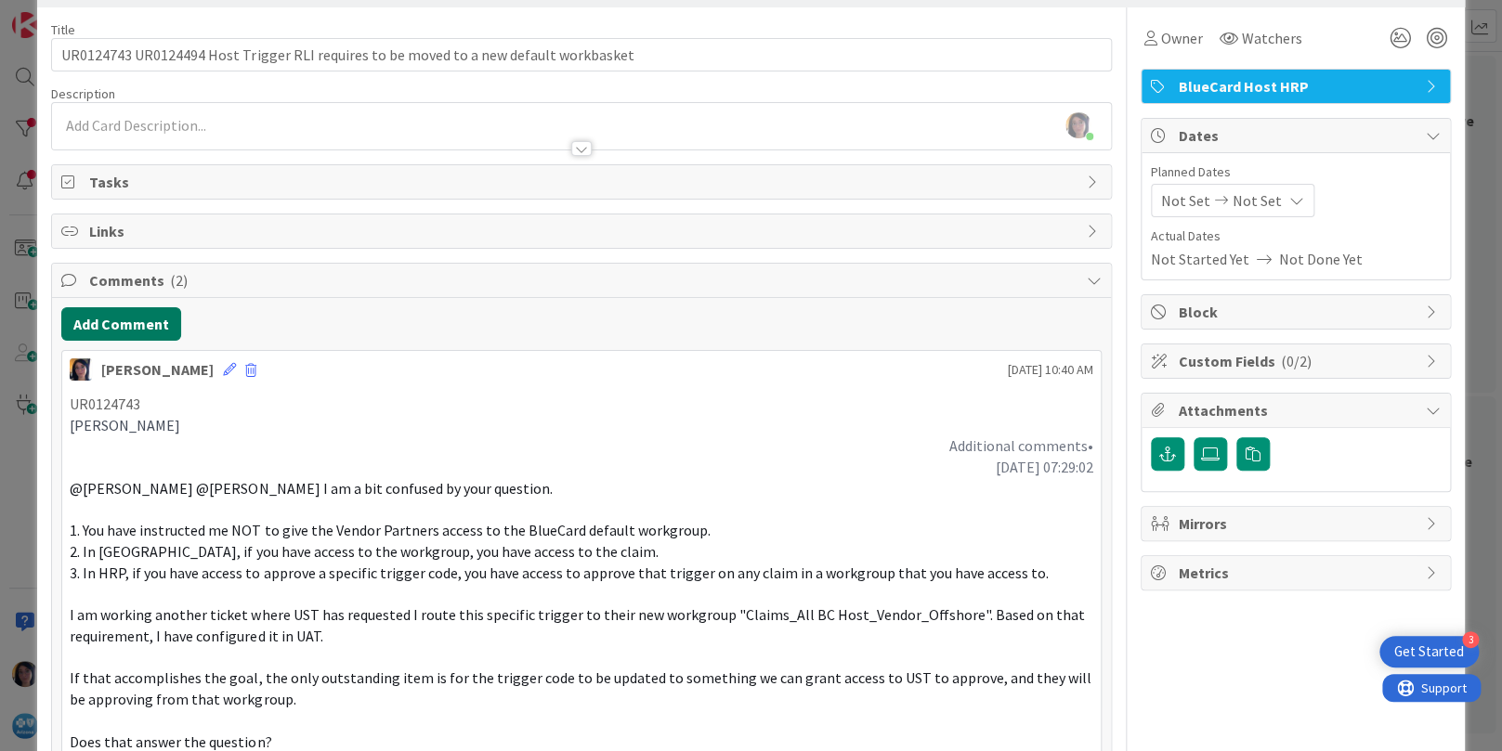
click at [127, 320] on button "Add Comment" at bounding box center [121, 323] width 120 height 33
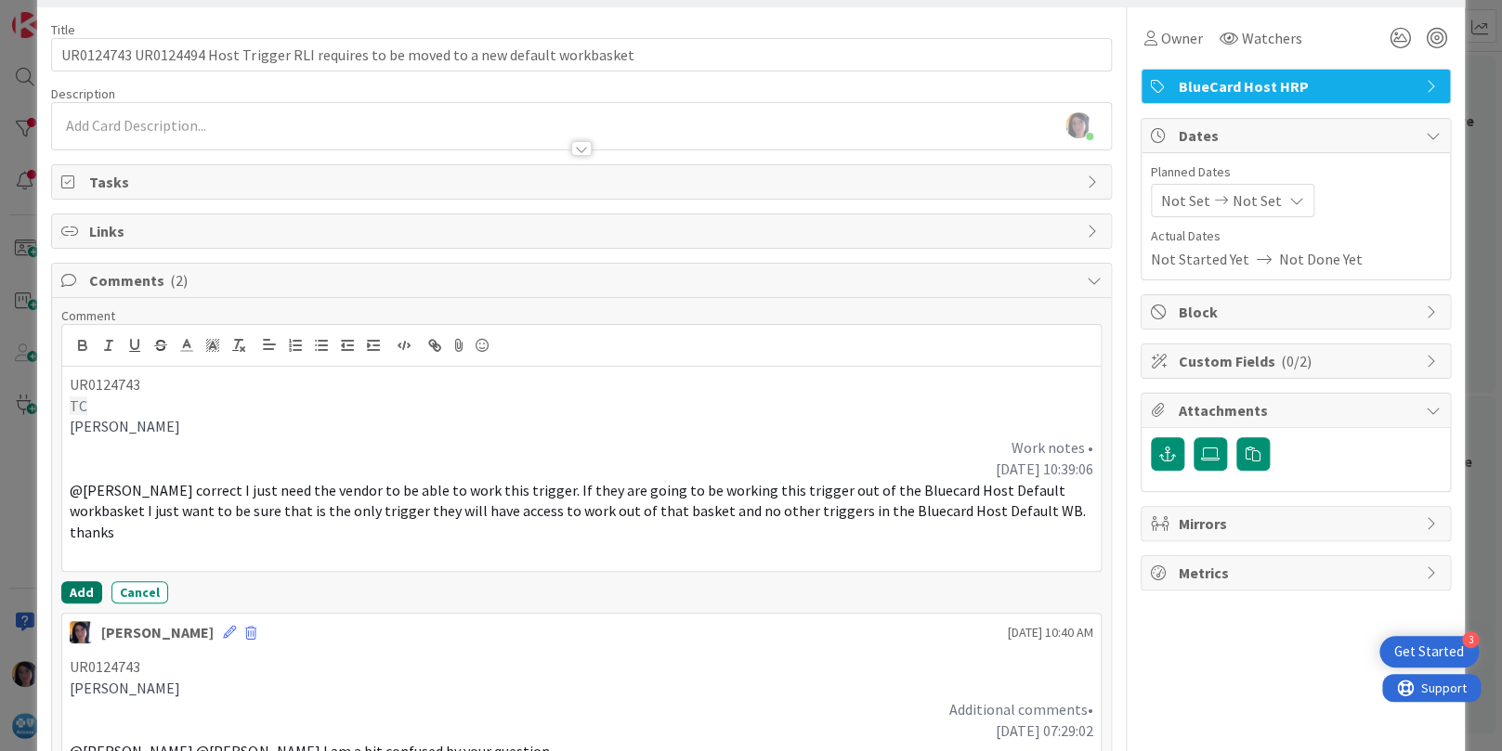
click at [72, 595] on button "Add" at bounding box center [81, 592] width 41 height 22
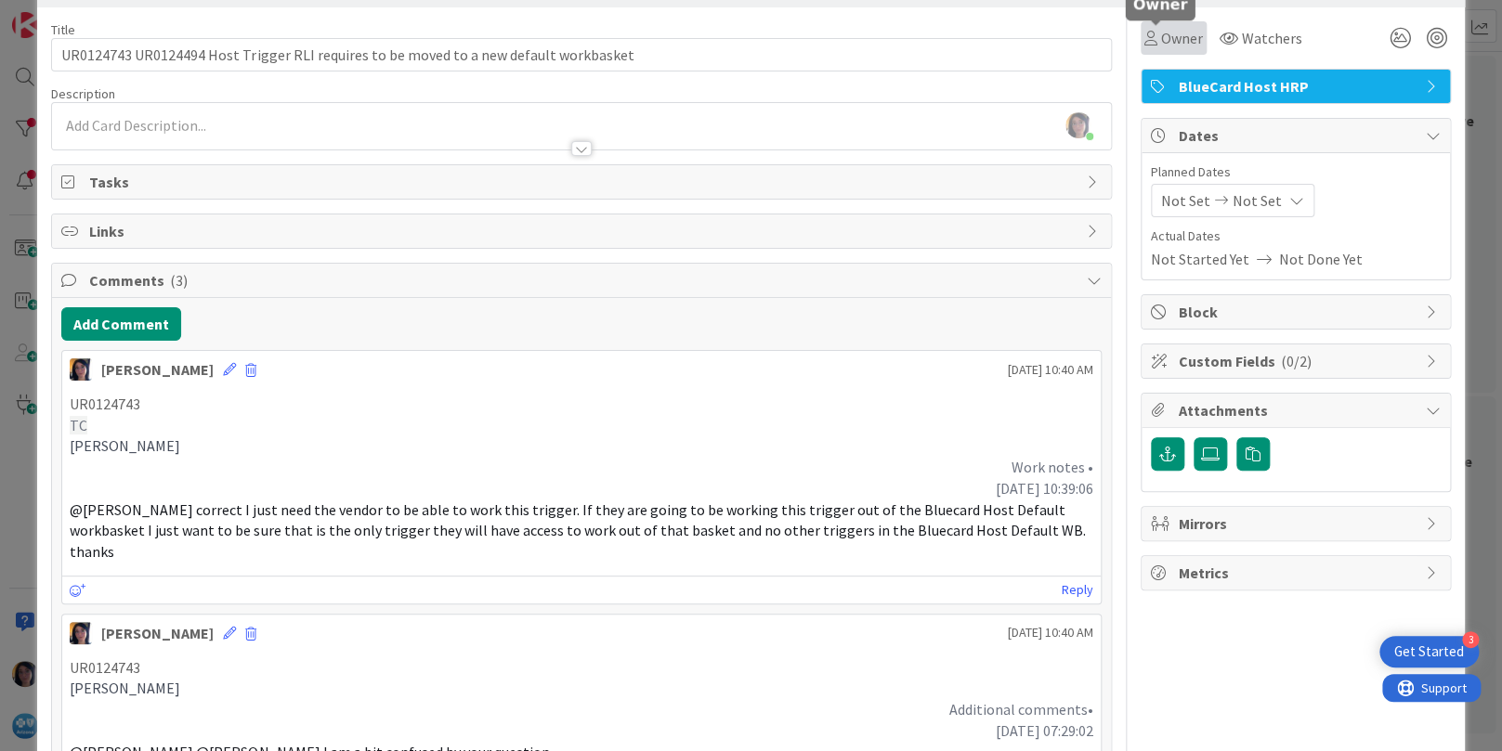
click at [1144, 45] on icon at bounding box center [1150, 38] width 13 height 15
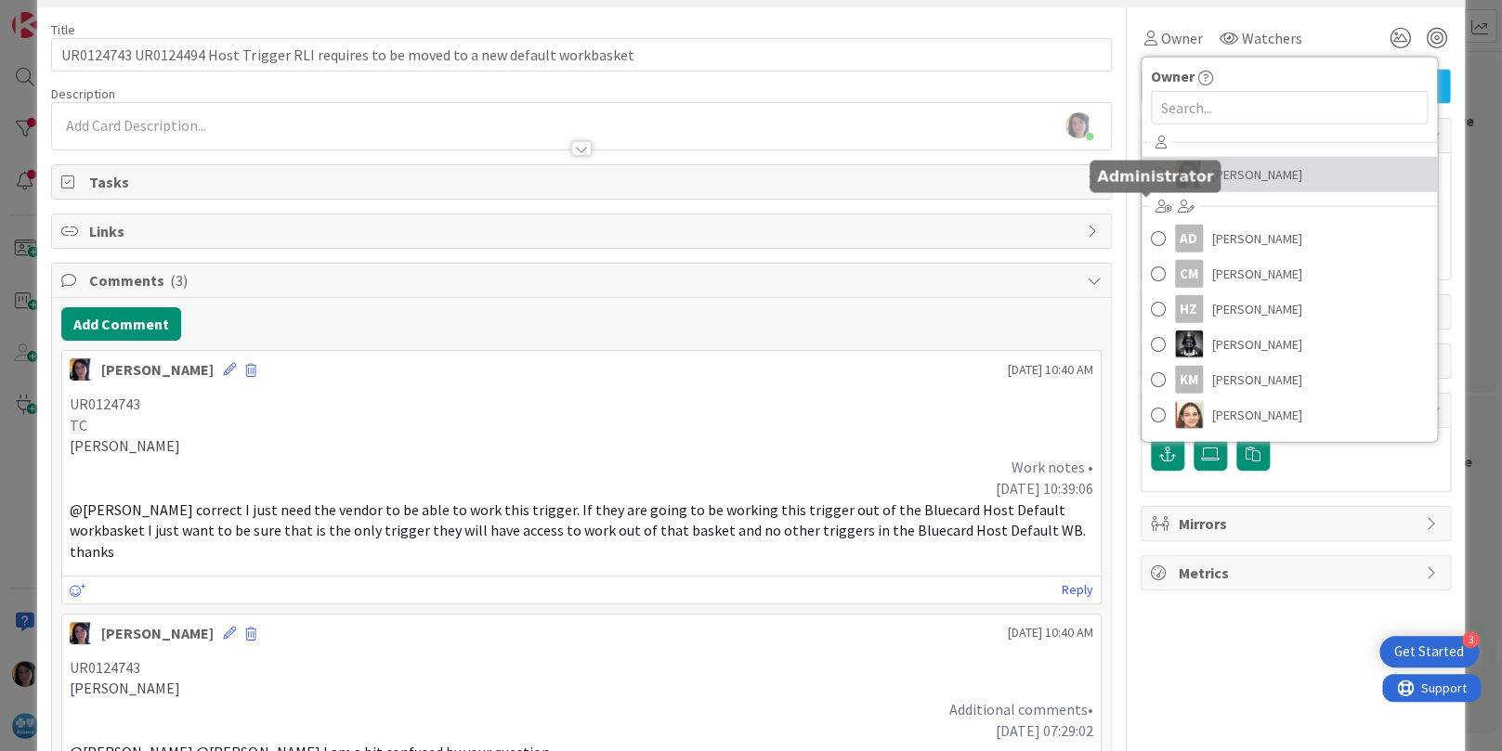
drag, startPoint x: 1185, startPoint y: 186, endPoint x: 1191, endPoint y: 149, distance: 37.6
click at [1185, 185] on link "[PERSON_NAME]" at bounding box center [1289, 174] width 295 height 35
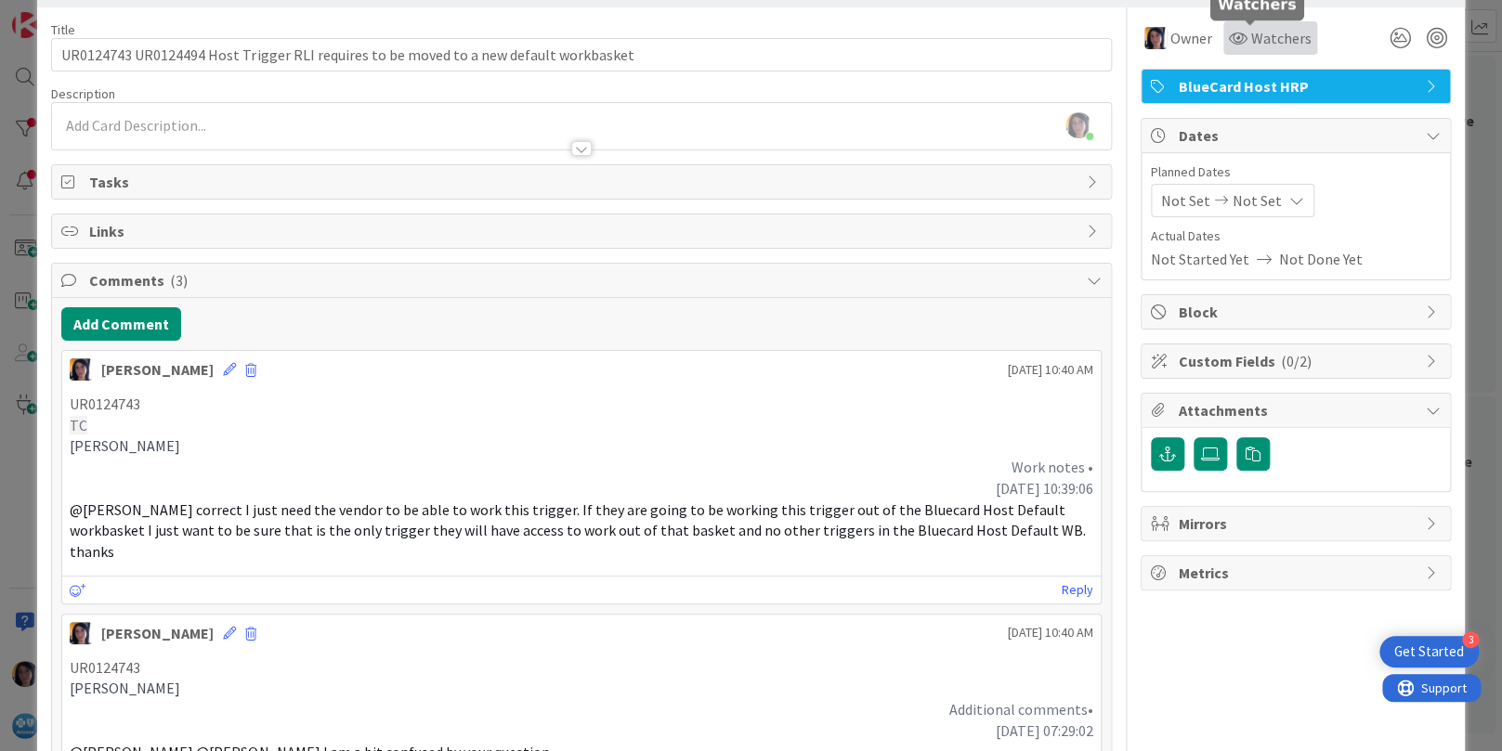
drag, startPoint x: 1234, startPoint y: 42, endPoint x: 1234, endPoint y: 53, distance: 11.1
click at [1251, 44] on span "Watchers" at bounding box center [1281, 38] width 60 height 22
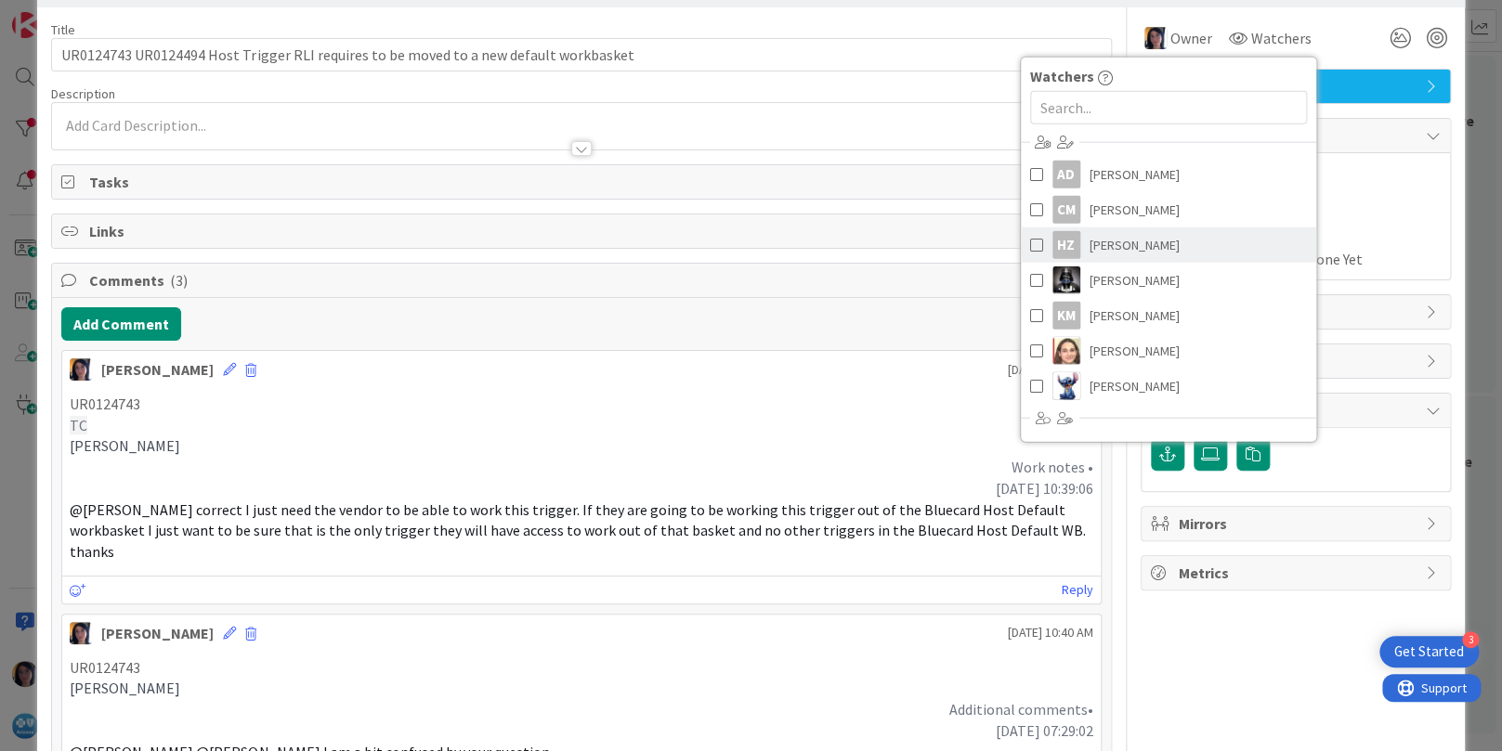
click at [1098, 243] on span "[PERSON_NAME]" at bounding box center [1135, 245] width 90 height 28
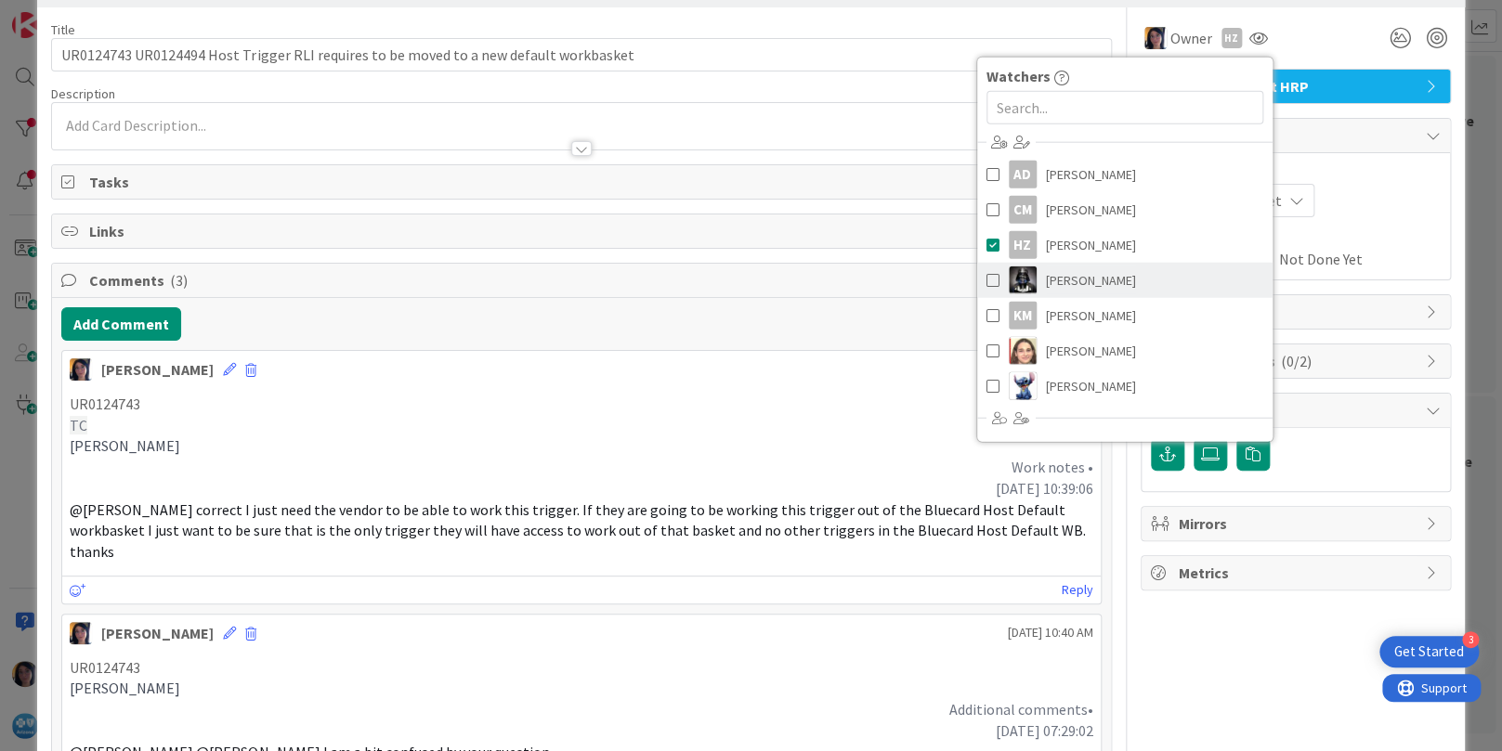
click at [1096, 276] on link "[PERSON_NAME]" at bounding box center [1124, 280] width 295 height 35
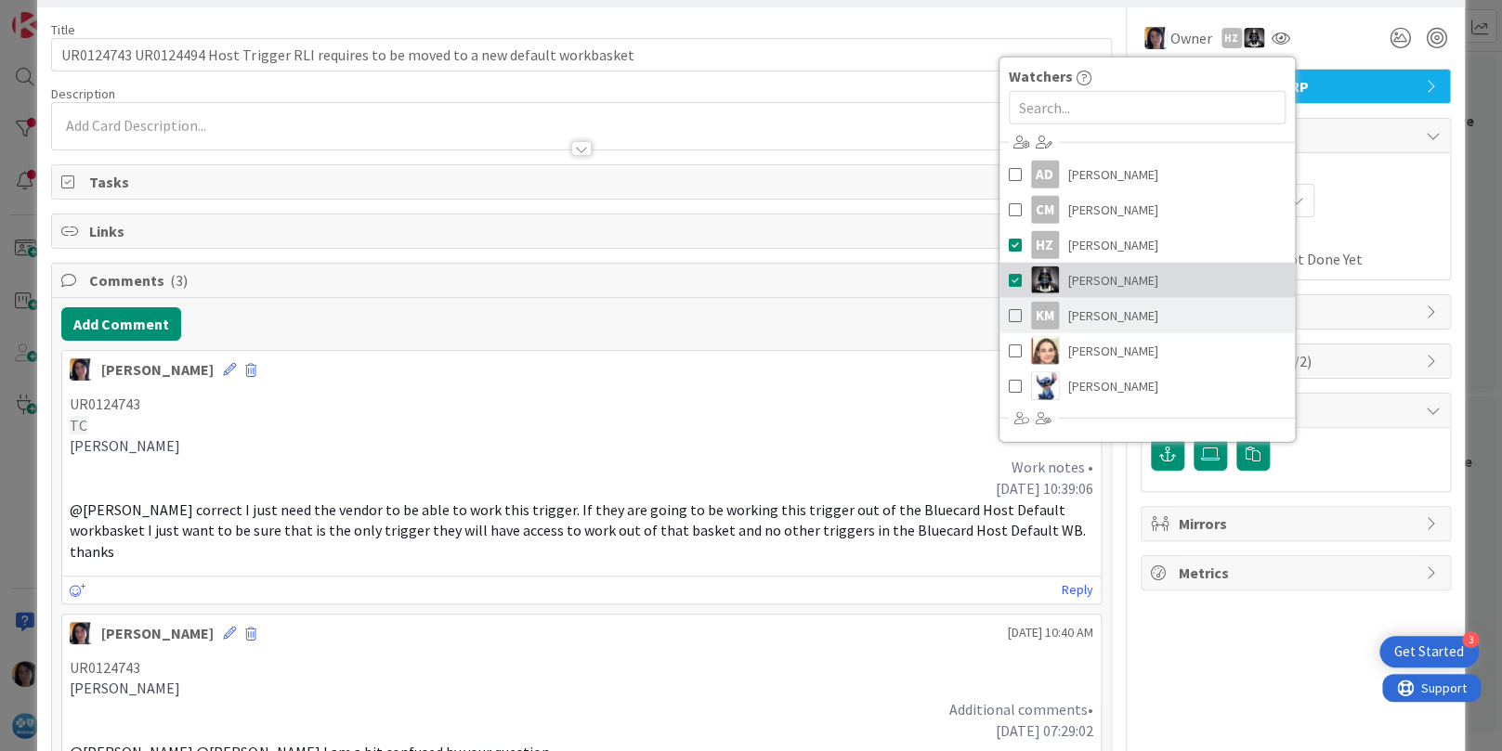
scroll to position [209, 0]
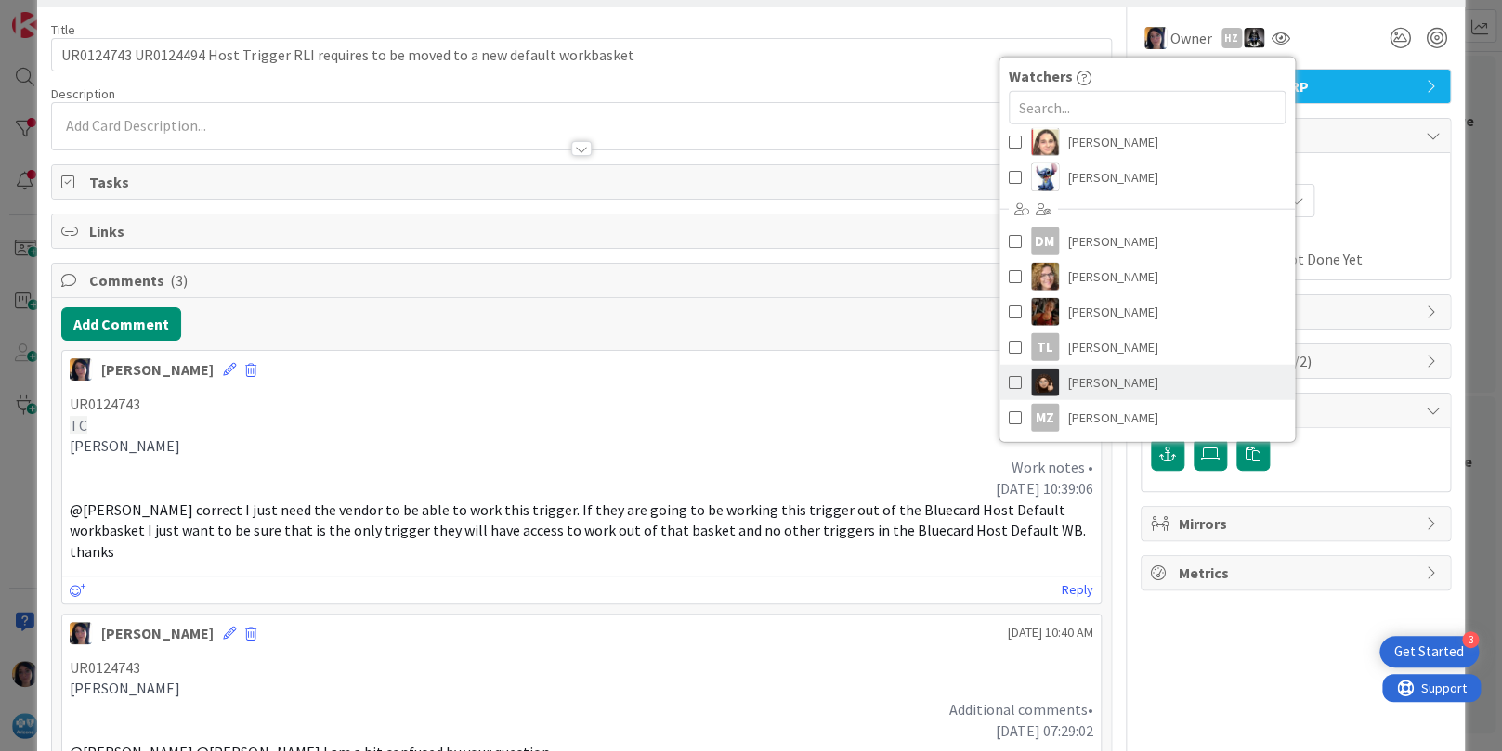
click at [1085, 378] on span "[PERSON_NAME]" at bounding box center [1113, 383] width 90 height 28
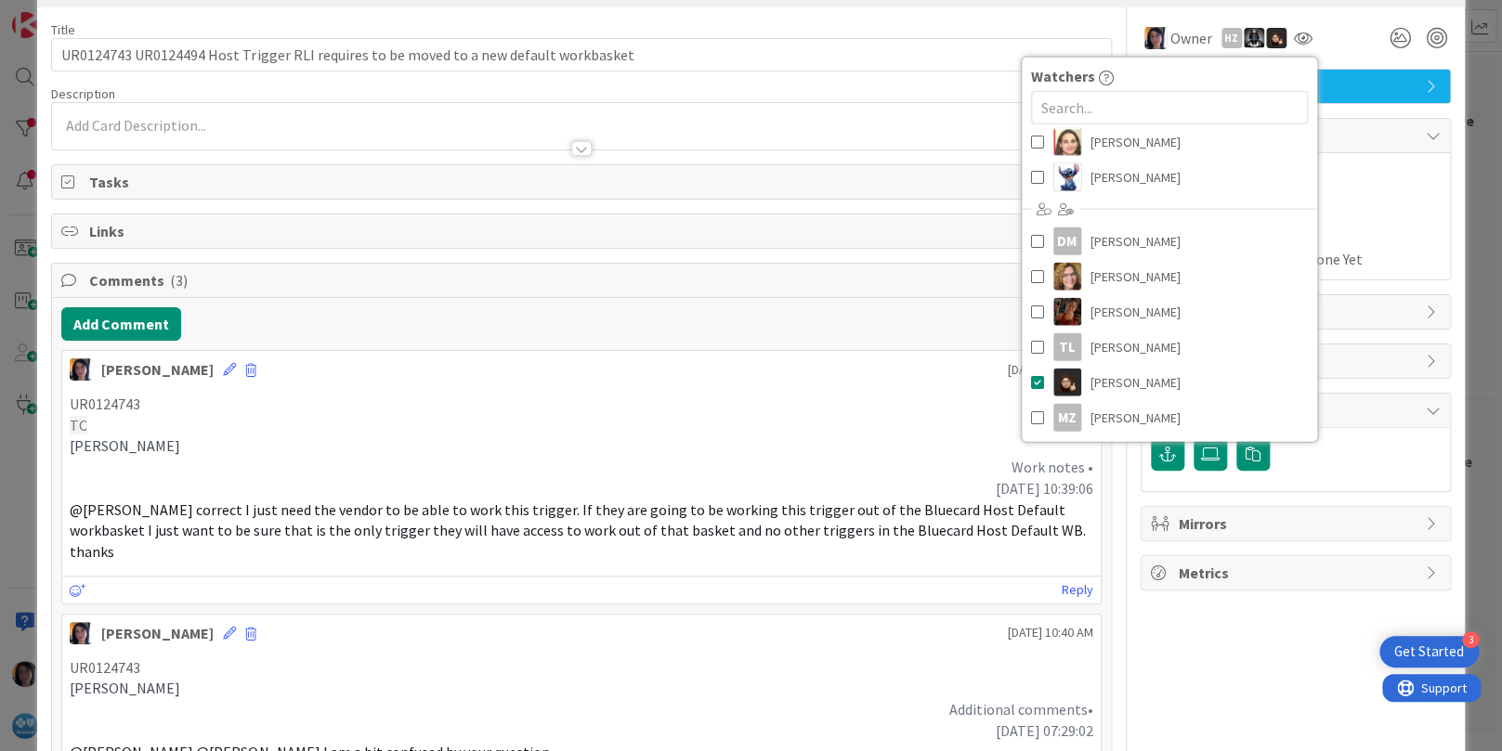
click at [1406, 203] on div "Not Set Not Set" at bounding box center [1296, 200] width 290 height 33
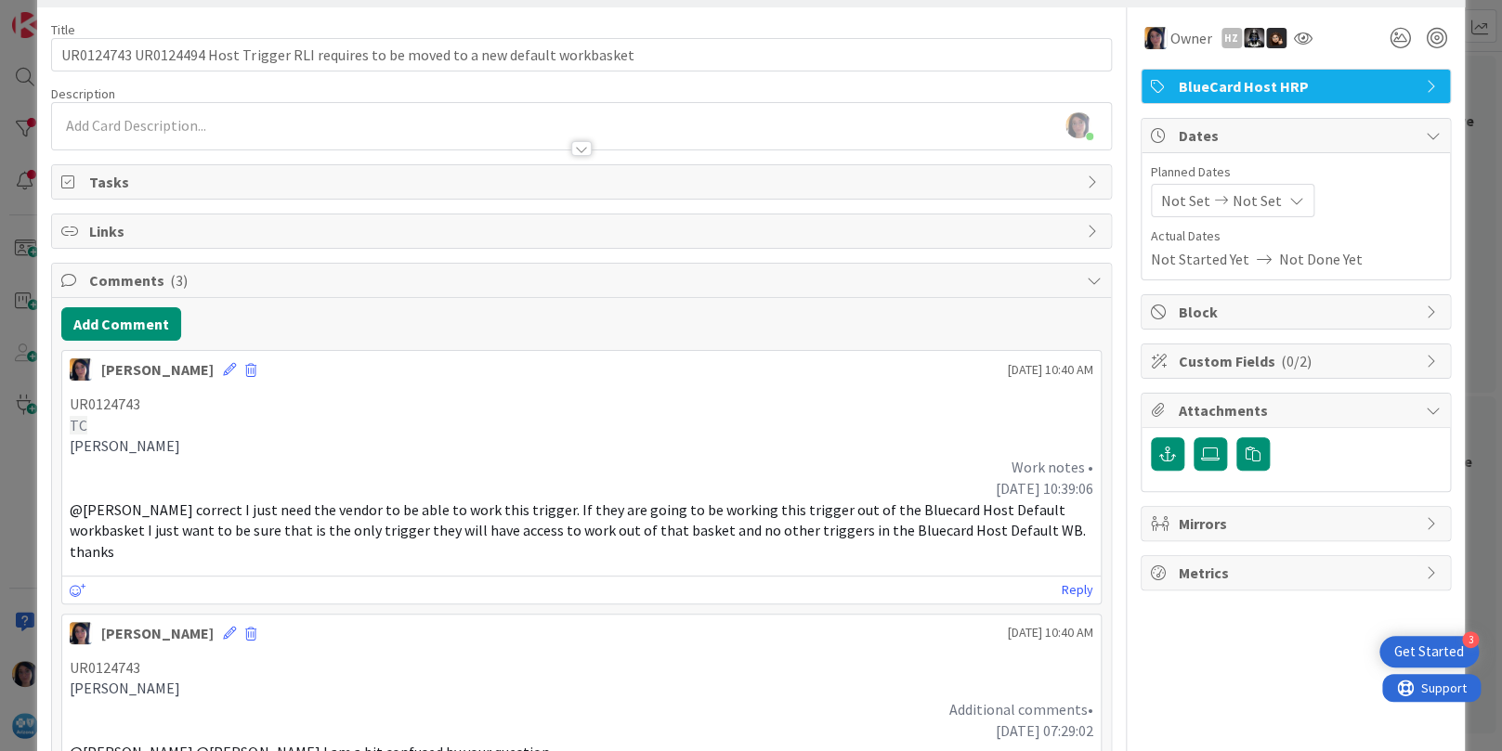
drag, startPoint x: 1128, startPoint y: 191, endPoint x: 1177, endPoint y: 202, distance: 50.5
click at [1142, 190] on div "Planned Dates Not Set Not Set Actual Dates Not Started Yet Not Done Yet" at bounding box center [1296, 216] width 308 height 126
click at [1210, 204] on icon at bounding box center [1221, 200] width 22 height 13
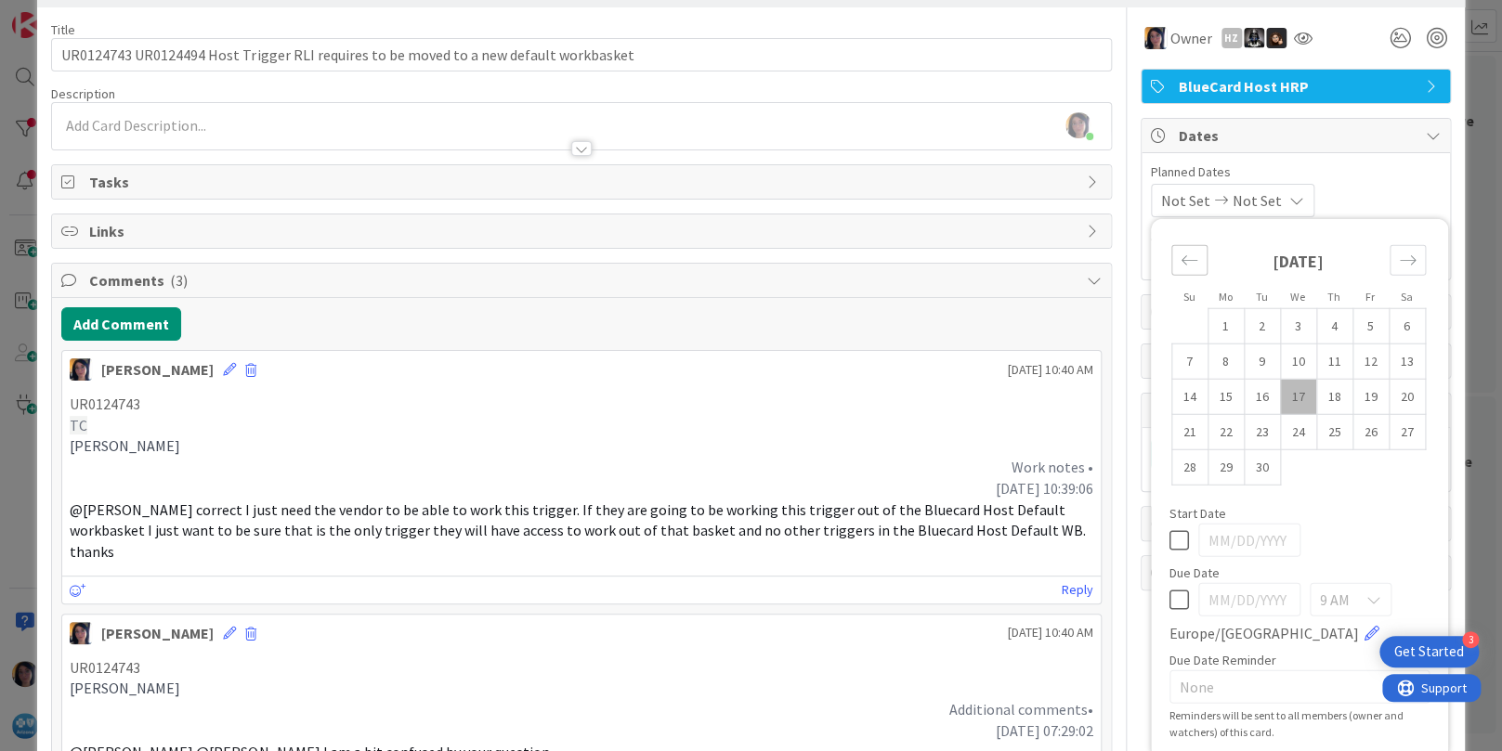
click at [1181, 257] on icon "Move backward to switch to the previous month." at bounding box center [1190, 261] width 18 height 18
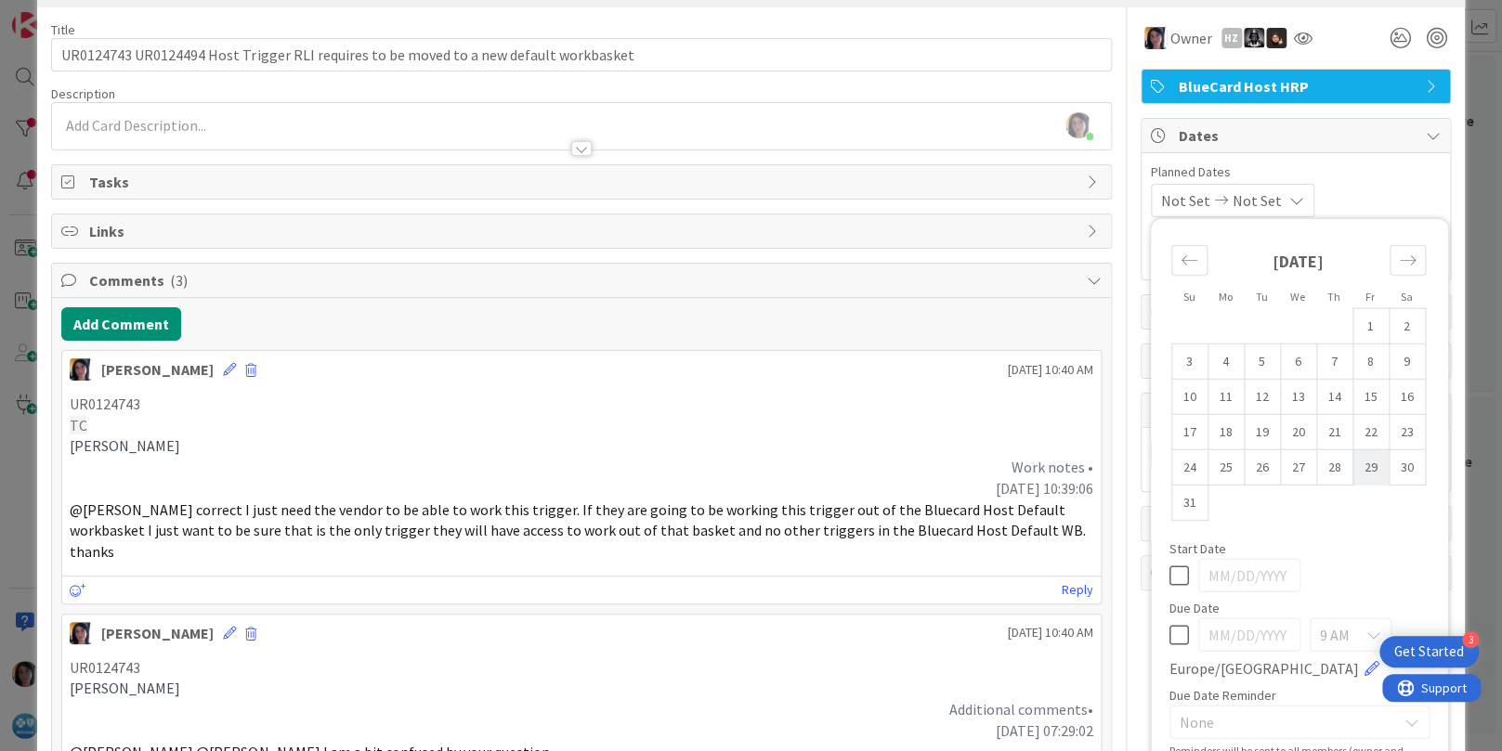
click at [1356, 464] on td "29" at bounding box center [1370, 467] width 36 height 35
type input "[DATE]"
drag, startPoint x: 1380, startPoint y: 259, endPoint x: 1389, endPoint y: 302, distance: 43.5
click at [1399, 259] on icon "Move forward to switch to the next month." at bounding box center [1408, 261] width 18 height 18
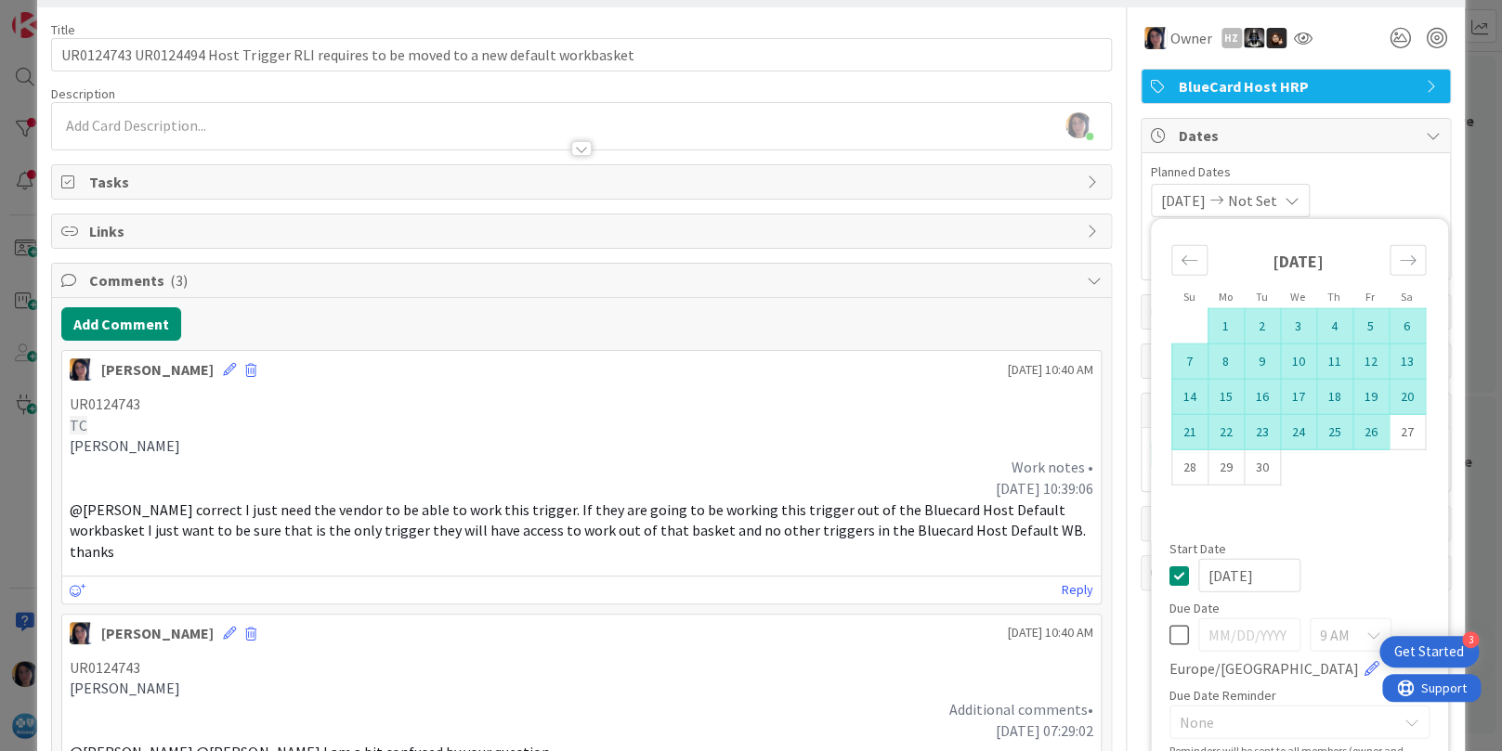
click at [1352, 428] on td "26" at bounding box center [1370, 431] width 36 height 35
type input "[DATE]"
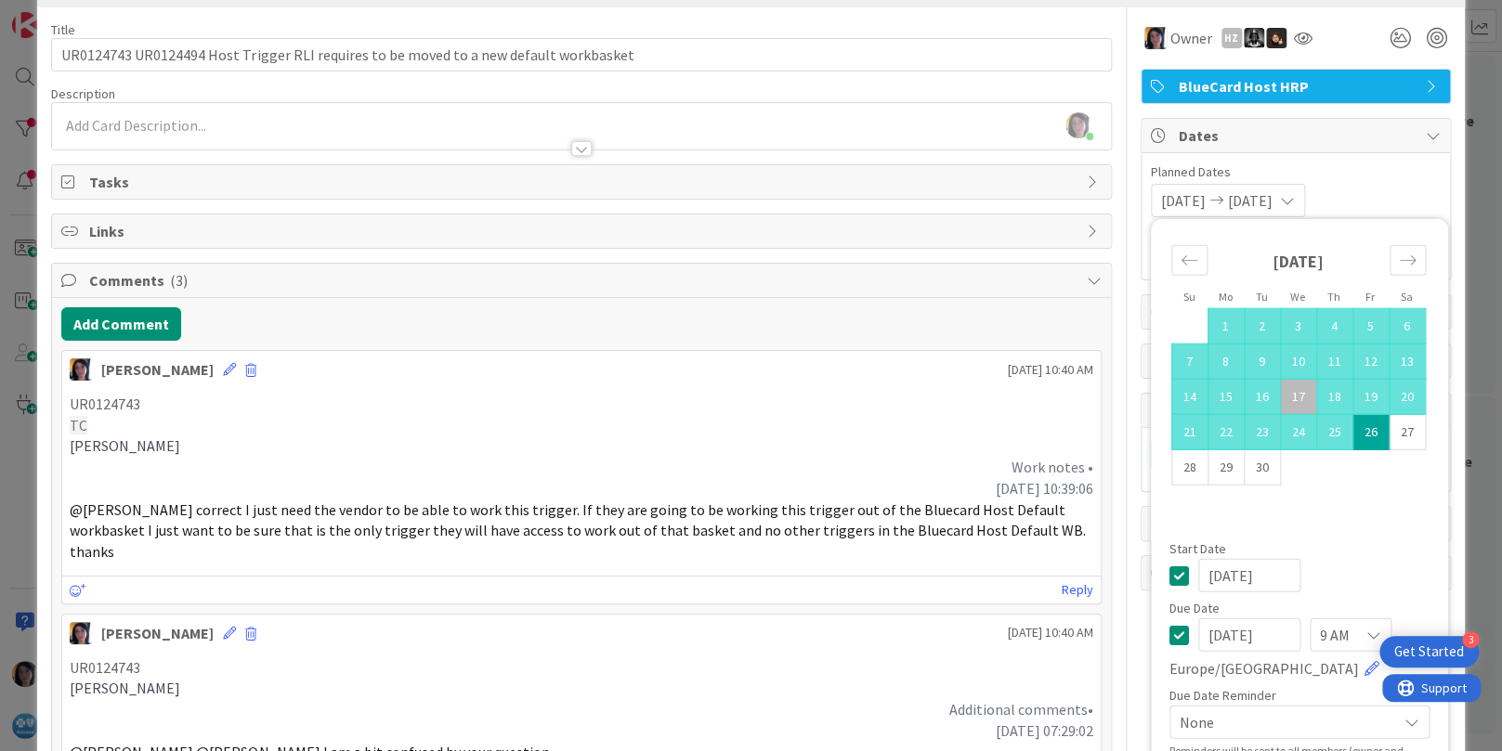
click at [563, 497] on p "[DATE] 10:39:06" at bounding box center [581, 488] width 1023 height 21
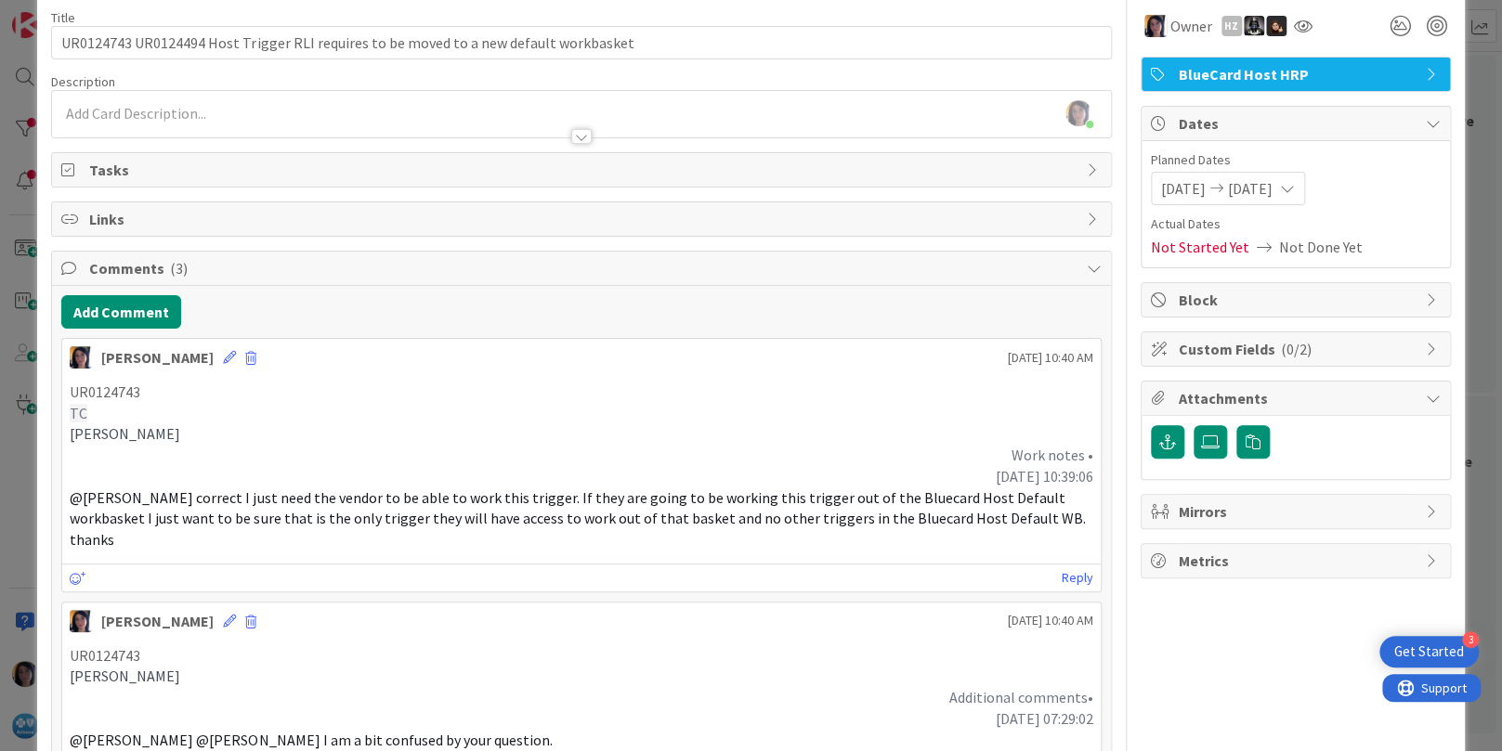
scroll to position [0, 0]
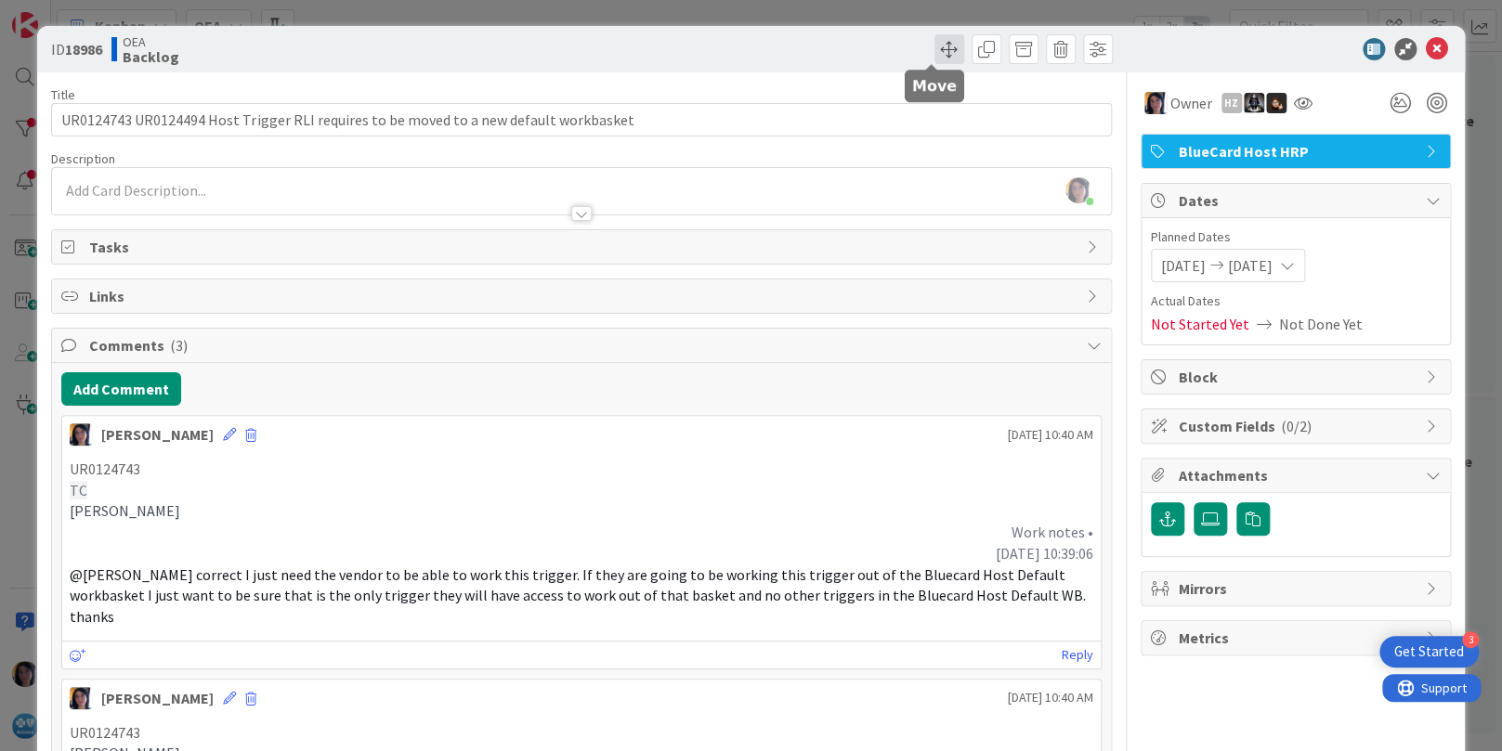
click at [934, 49] on span at bounding box center [949, 49] width 30 height 30
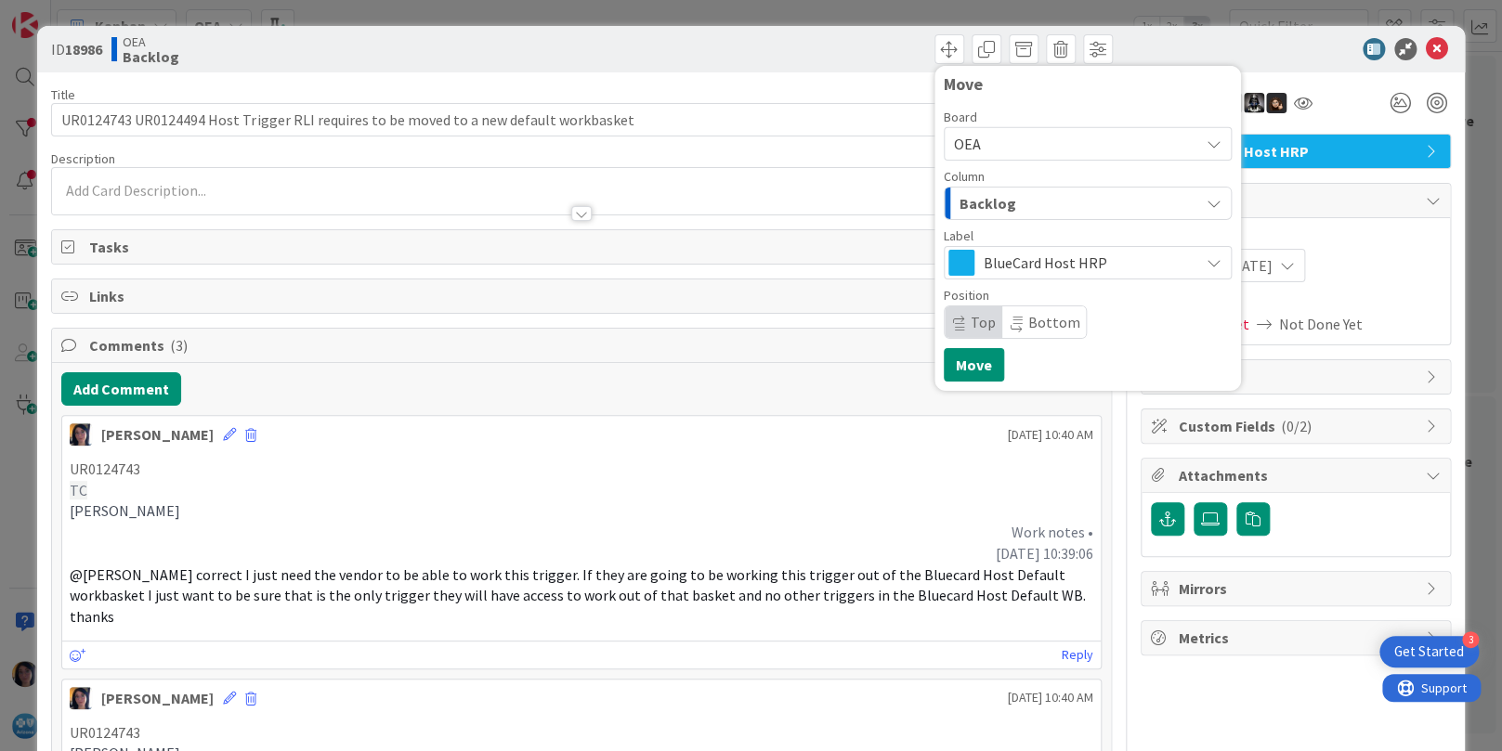
click at [996, 214] on div "Backlog" at bounding box center [1077, 204] width 244 height 30
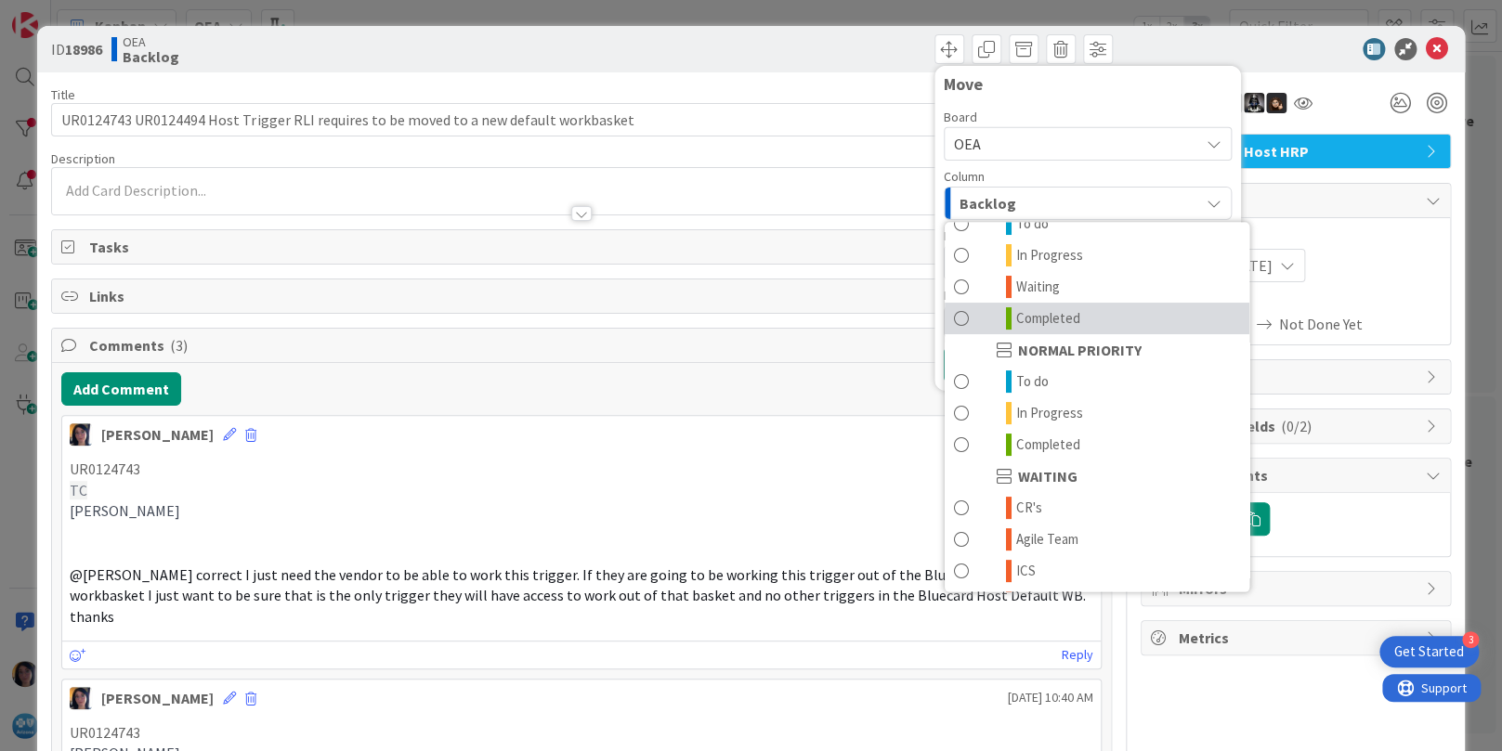
scroll to position [181, 0]
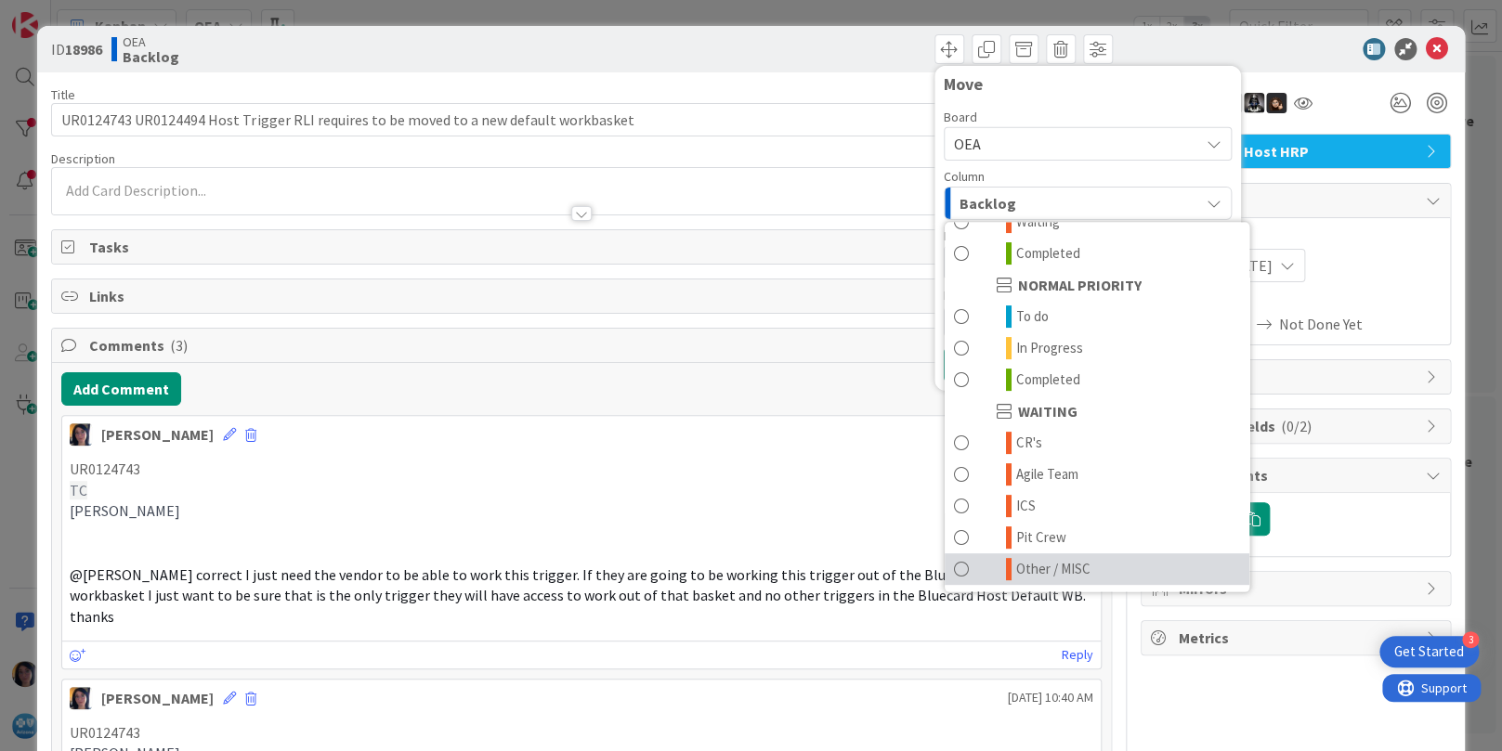
click at [1053, 566] on span "Other / MISC" at bounding box center [1053, 569] width 74 height 22
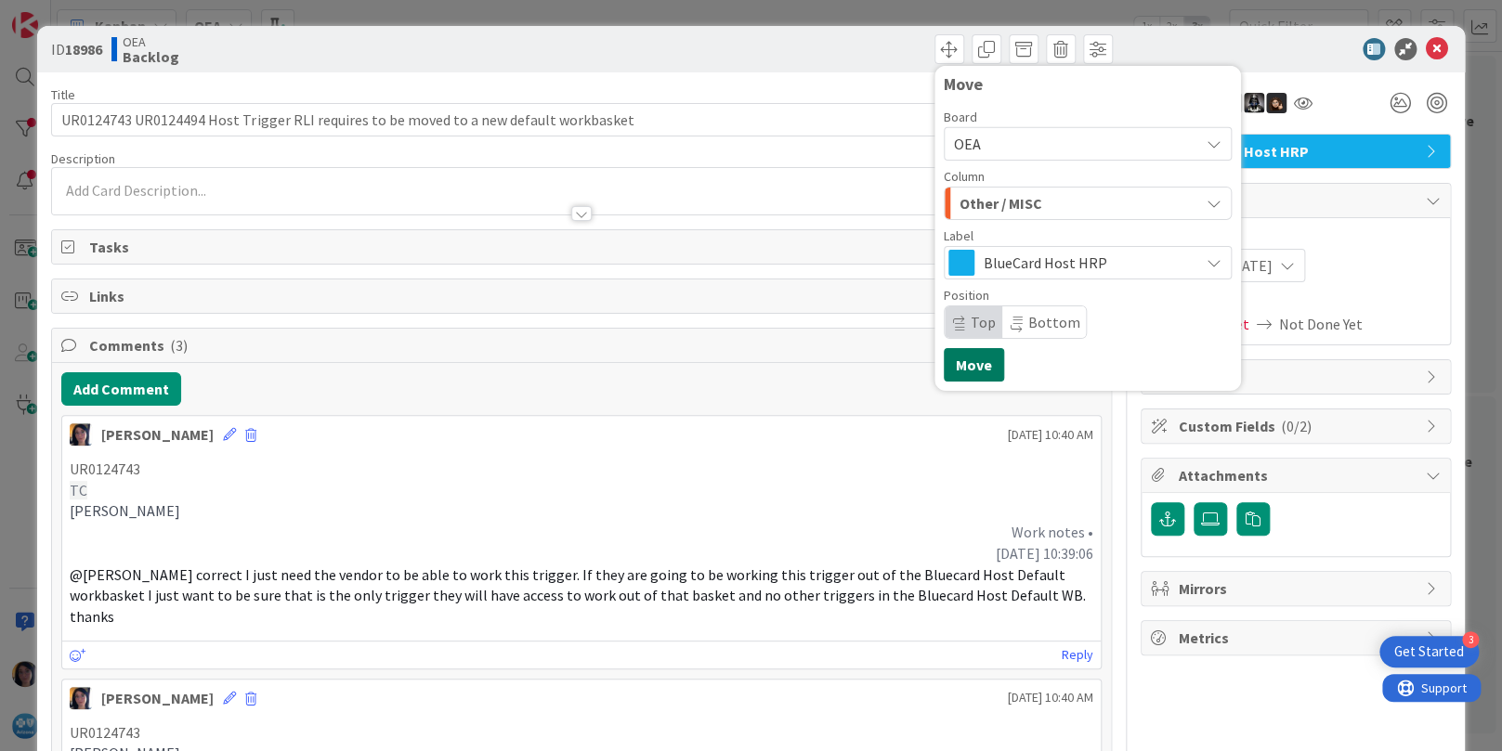
click at [961, 359] on button "Move" at bounding box center [974, 364] width 60 height 33
